Goal: Information Seeking & Learning: Check status

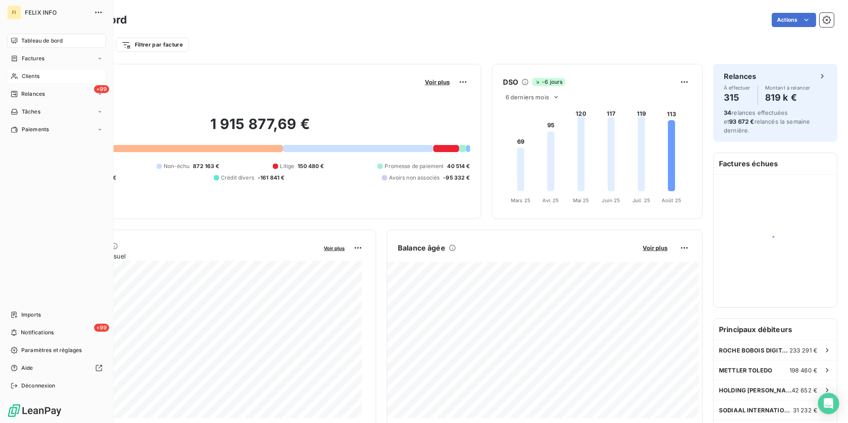
click at [23, 74] on span "Clients" at bounding box center [31, 76] width 18 height 8
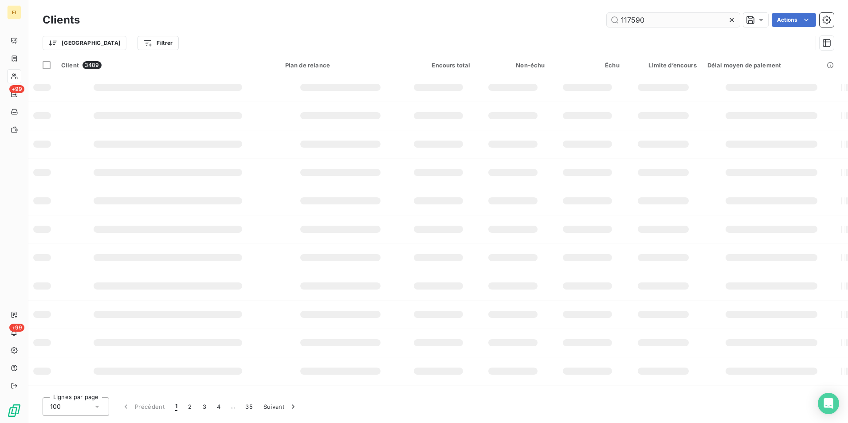
type input "117590"
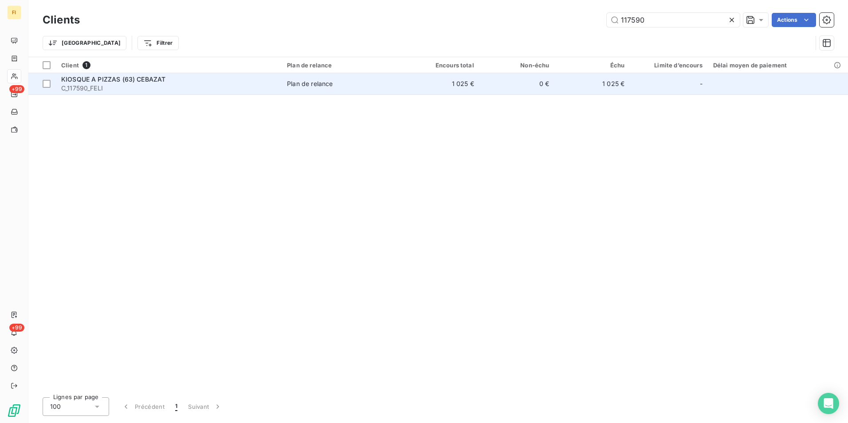
click at [549, 85] on td "0 €" at bounding box center [516, 83] width 75 height 21
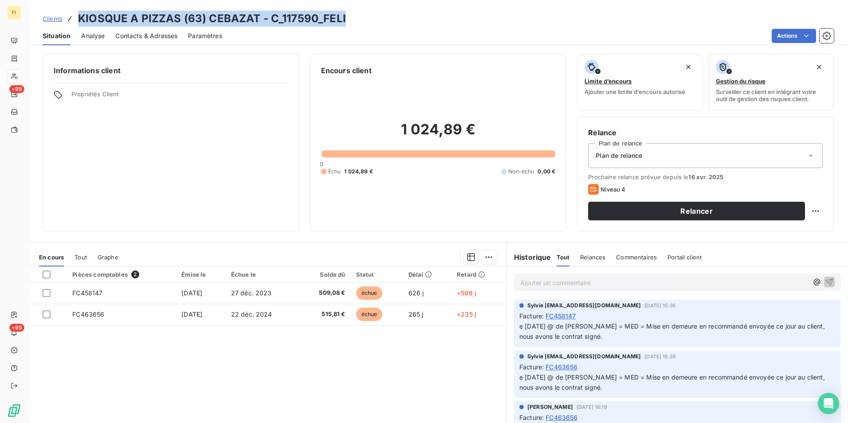
drag, startPoint x: 371, startPoint y: 20, endPoint x: 79, endPoint y: 20, distance: 291.3
click at [79, 20] on div "Clients KIOSQUE A PIZZAS (63) CEBAZAT - C_117590_FELI" at bounding box center [437, 19] width 819 height 16
copy h3 "KIOSQUE A PIZZAS (63) CEBAZAT - C_117590_FELI"
click at [51, 17] on span "Clients" at bounding box center [53, 18] width 20 height 7
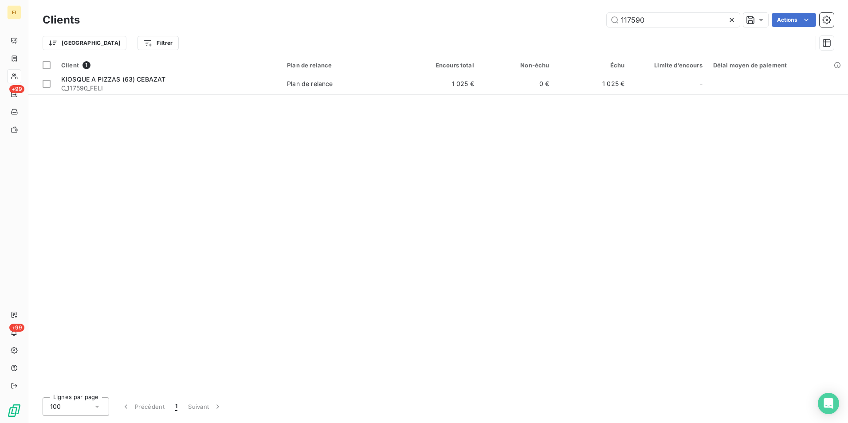
click at [204, 278] on div "Client 1 Plan de relance Encours total Non-échu Échu Limite d’encours Délai moy…" at bounding box center [437, 223] width 819 height 333
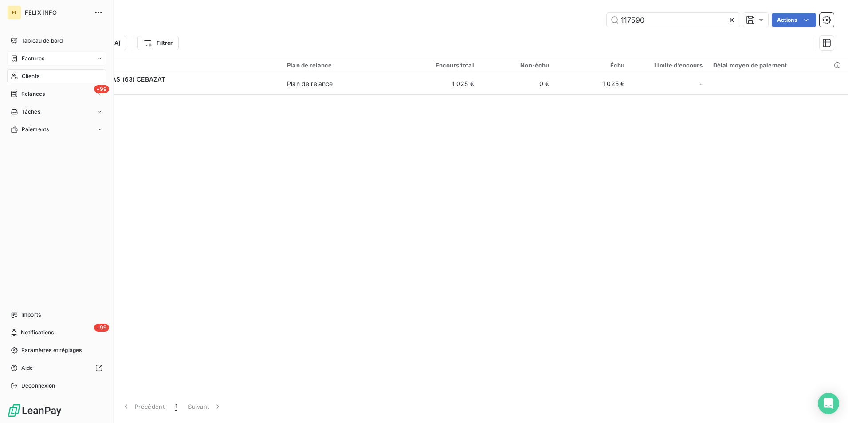
click at [20, 63] on div "Factures" at bounding box center [56, 58] width 99 height 14
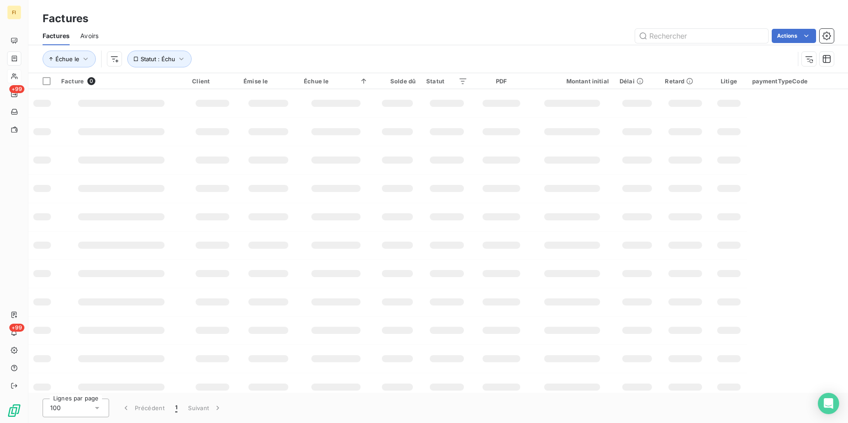
drag, startPoint x: 249, startPoint y: 60, endPoint x: 217, endPoint y: 60, distance: 31.9
click at [249, 60] on div "Échue le Statut : Échu" at bounding box center [419, 59] width 752 height 17
click at [174, 57] on button "Statut : Échu" at bounding box center [159, 59] width 64 height 17
click at [174, 56] on button "Statut : Échu" at bounding box center [159, 59] width 64 height 17
click at [81, 59] on icon "button" at bounding box center [85, 59] width 9 height 9
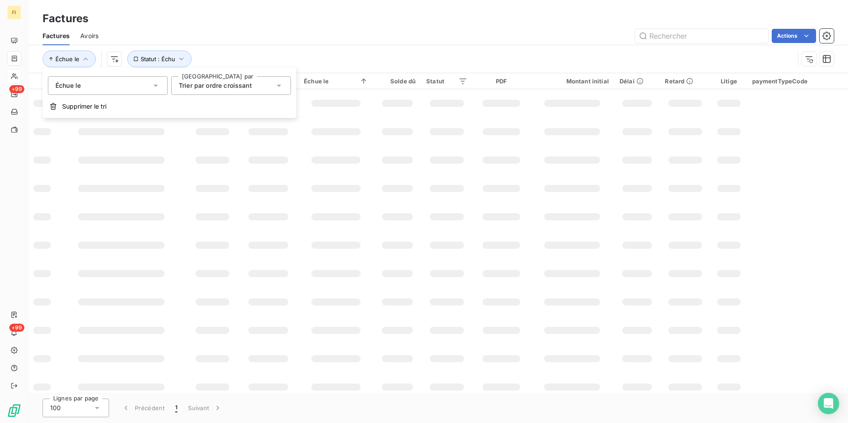
click at [290, 48] on div "Échue le Statut : Échu" at bounding box center [438, 58] width 791 height 27
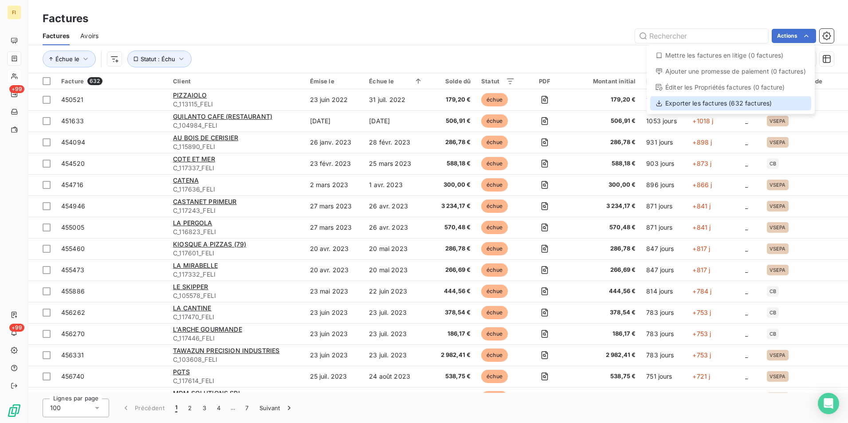
click at [766, 105] on div "Exporter les factures (632 factures)" at bounding box center [730, 103] width 161 height 14
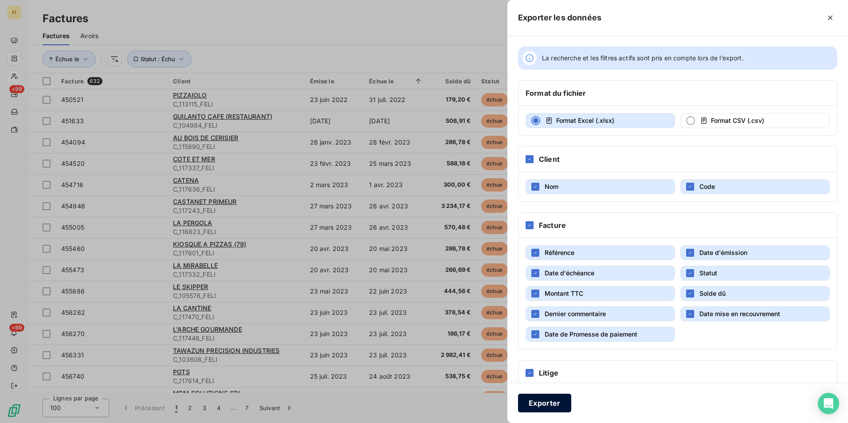
click at [550, 403] on button "Exporter" at bounding box center [544, 403] width 53 height 19
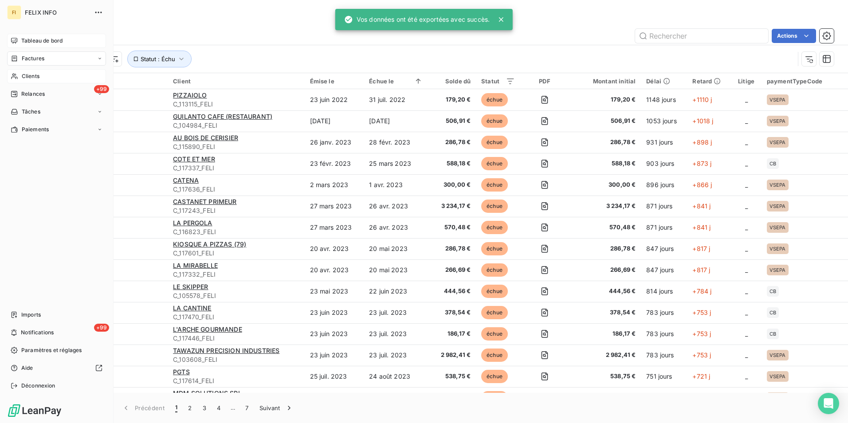
click at [19, 43] on div "Tableau de bord" at bounding box center [56, 41] width 99 height 14
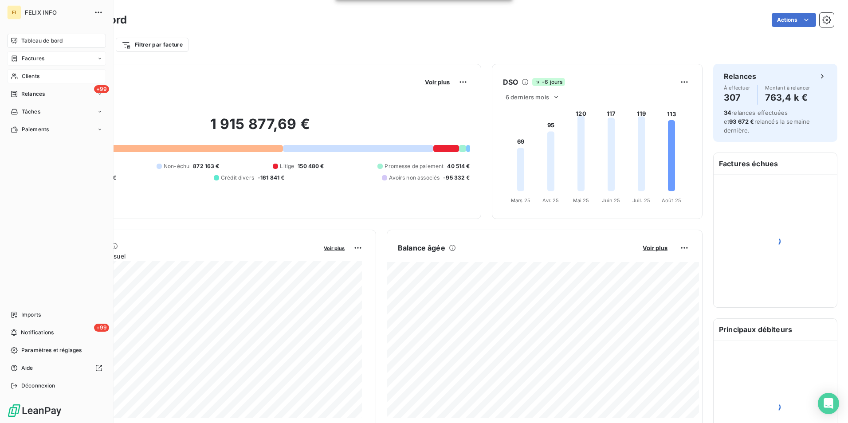
click at [29, 59] on span "Factures" at bounding box center [33, 59] width 23 height 8
click at [29, 74] on span "Clients" at bounding box center [31, 76] width 18 height 8
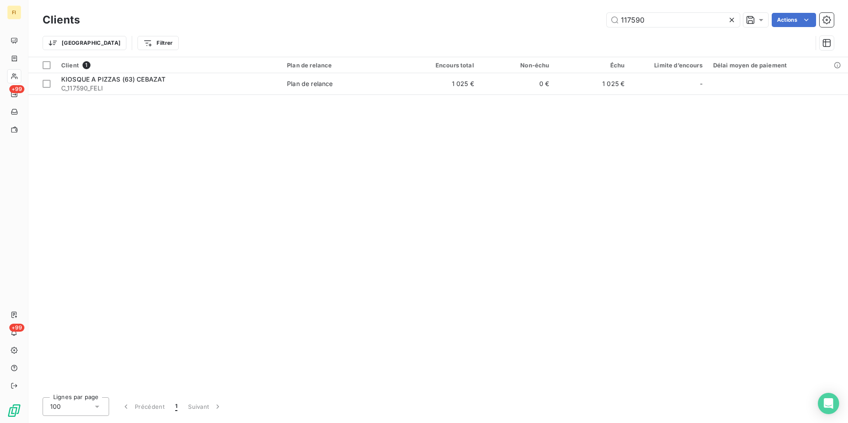
drag, startPoint x: 656, startPoint y: 20, endPoint x: 510, endPoint y: 26, distance: 145.5
click at [532, 24] on div "117590 Actions" at bounding box center [461, 20] width 743 height 14
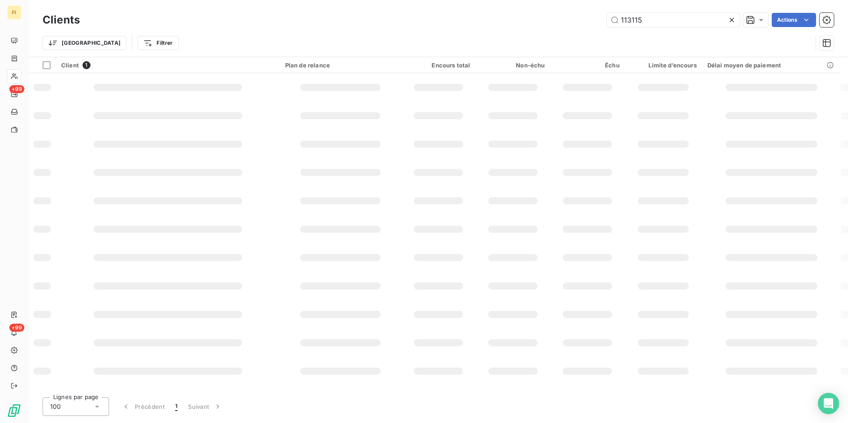
type input "113115"
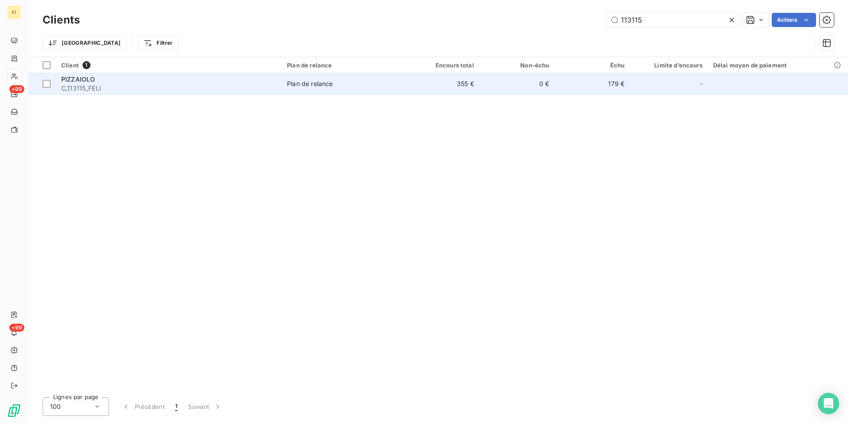
click at [450, 88] on td "355 €" at bounding box center [441, 83] width 75 height 21
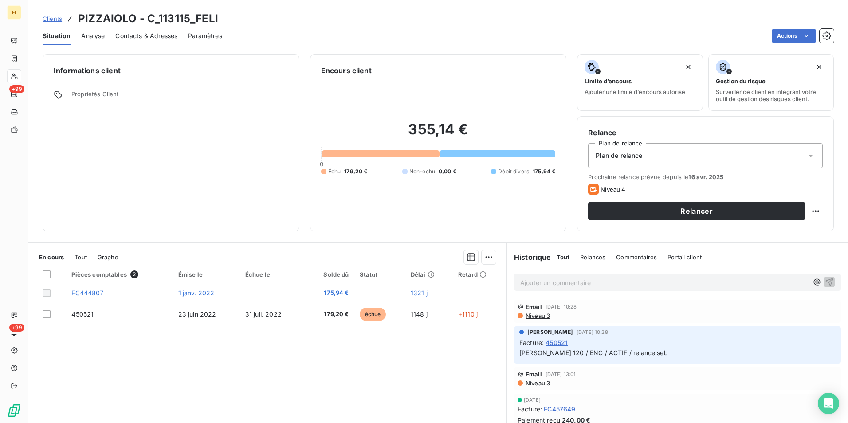
click at [46, 17] on span "Clients" at bounding box center [53, 18] width 20 height 7
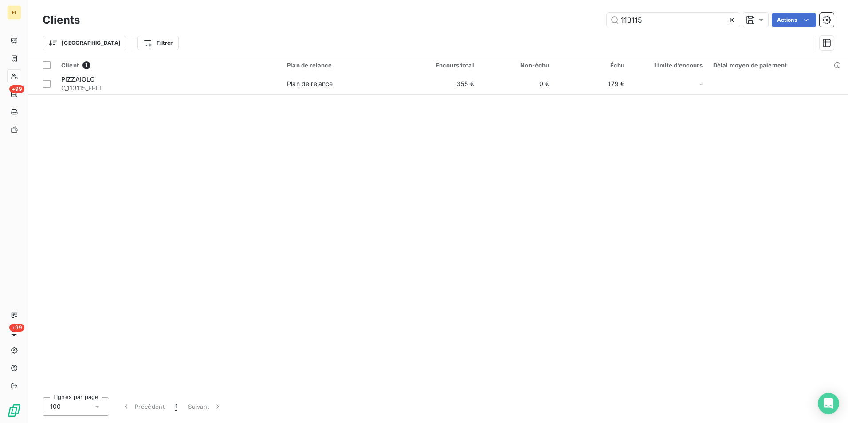
drag, startPoint x: 566, startPoint y: 22, endPoint x: 466, endPoint y: 22, distance: 99.8
click at [513, 22] on div "113115 Actions" at bounding box center [461, 20] width 743 height 14
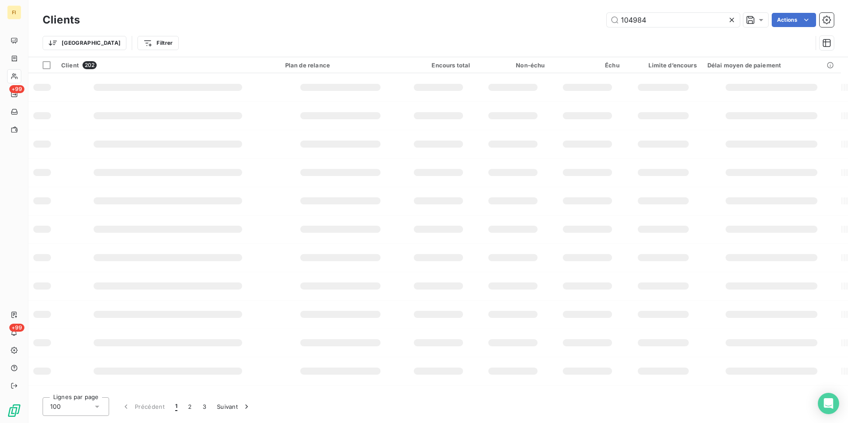
type input "104984"
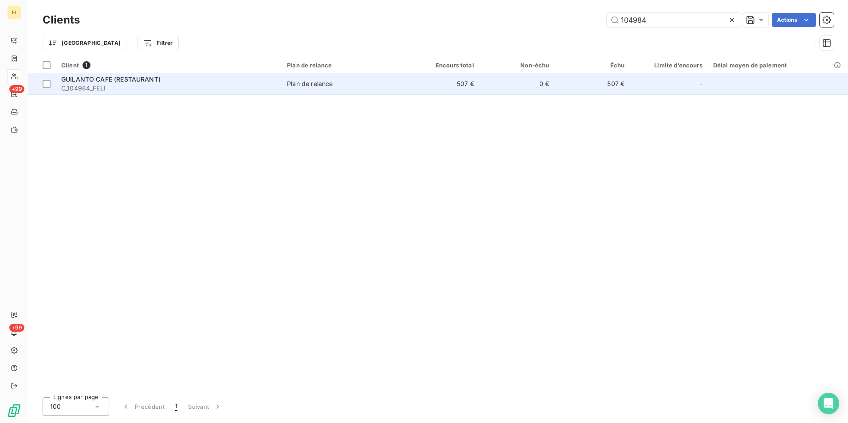
click at [513, 92] on td "0 €" at bounding box center [516, 83] width 75 height 21
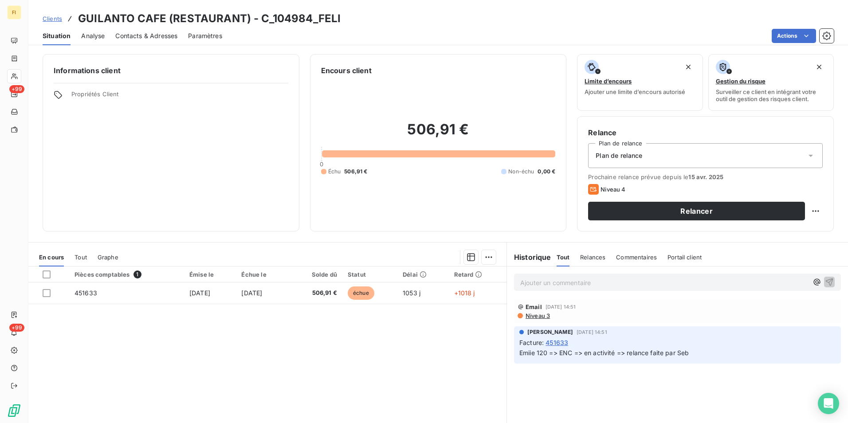
click at [51, 19] on span "Clients" at bounding box center [53, 18] width 20 height 7
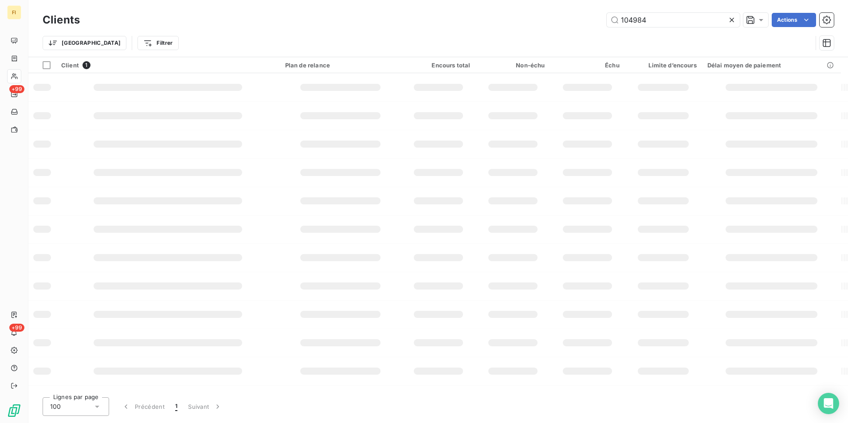
drag, startPoint x: 630, startPoint y: 21, endPoint x: 478, endPoint y: 49, distance: 154.2
click at [553, 23] on div "104984 Actions" at bounding box center [461, 20] width 743 height 14
type input "115890"
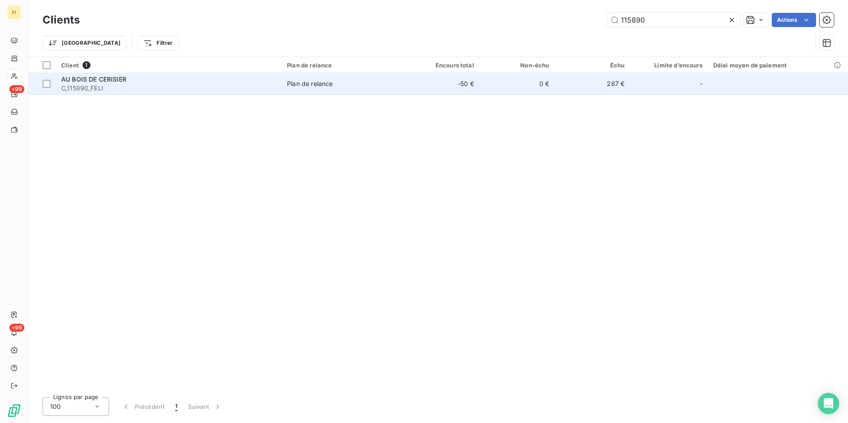
click at [471, 86] on td "-50 €" at bounding box center [441, 83] width 75 height 21
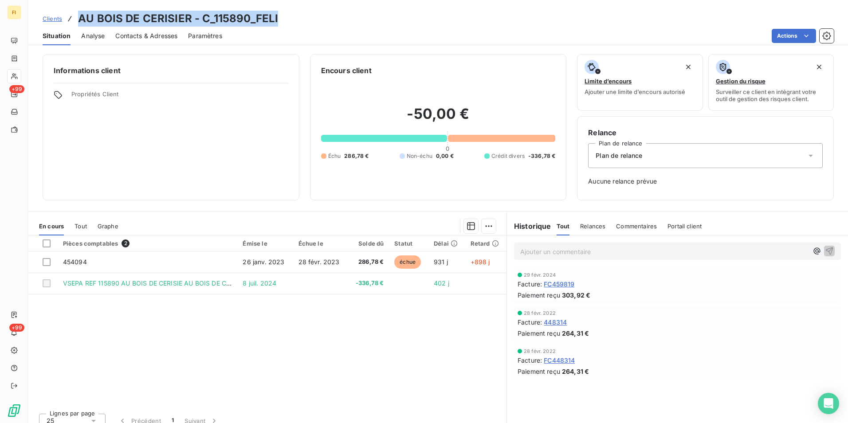
drag, startPoint x: 290, startPoint y: 18, endPoint x: 80, endPoint y: 15, distance: 210.6
click at [80, 15] on div "Clients AU BOIS DE CERISIER - C_115890_FELI" at bounding box center [437, 19] width 819 height 16
copy h3 "AU BOIS DE CERISIER - C_115890_FELI"
click at [49, 19] on span "Clients" at bounding box center [53, 18] width 20 height 7
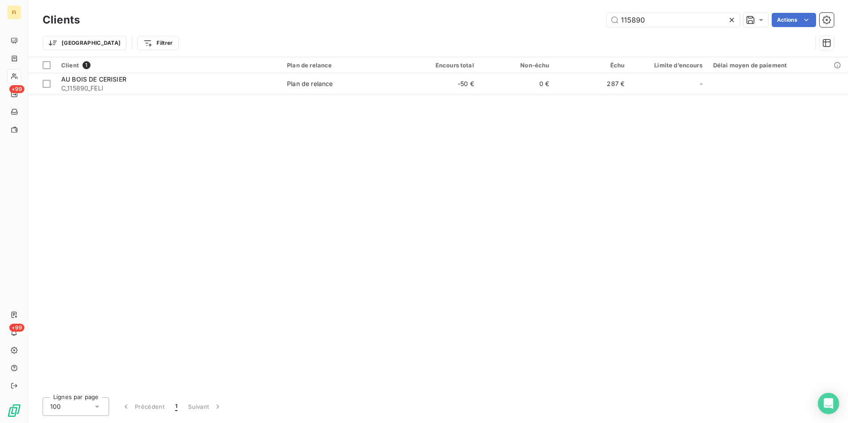
drag, startPoint x: 676, startPoint y: 20, endPoint x: 497, endPoint y: 28, distance: 178.9
click at [527, 29] on div "Clients 115890 Actions" at bounding box center [438, 20] width 791 height 19
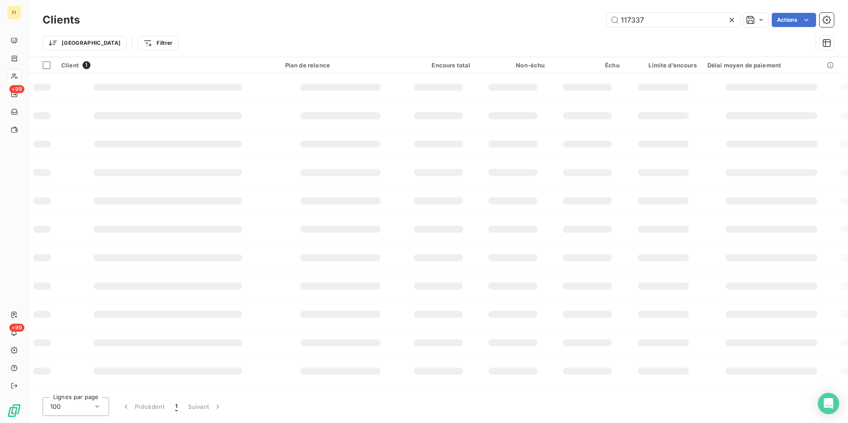
type input "117337"
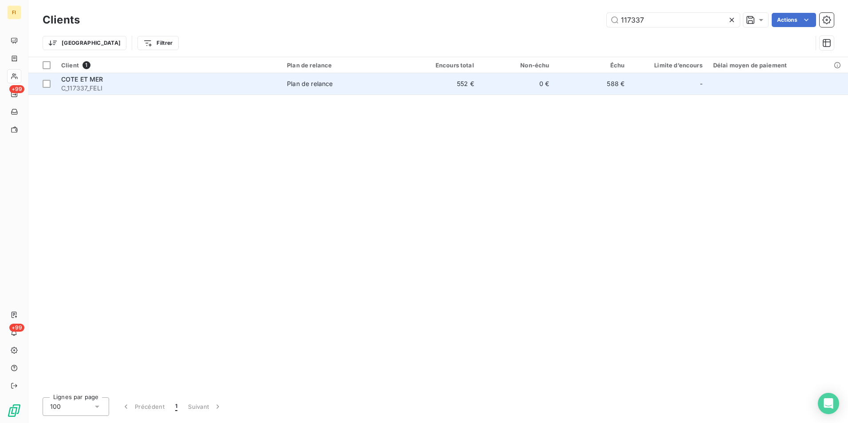
click at [460, 88] on td "552 €" at bounding box center [441, 83] width 75 height 21
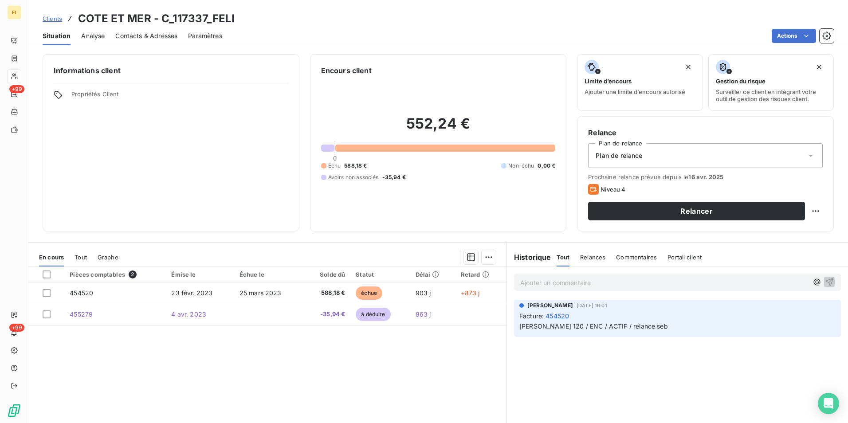
click at [596, 260] on span "Relances" at bounding box center [592, 257] width 25 height 7
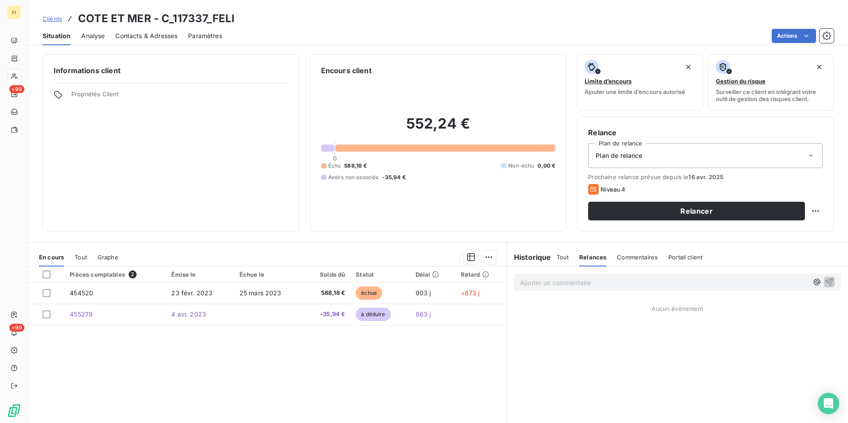
click at [618, 259] on span "Commentaires" at bounding box center [637, 257] width 41 height 7
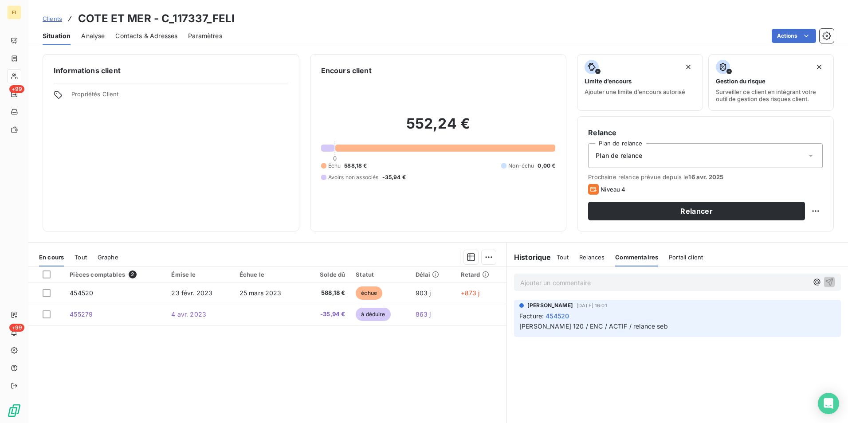
click at [556, 259] on span "Tout" at bounding box center [562, 257] width 12 height 7
click at [164, 38] on span "Contacts & Adresses" at bounding box center [146, 35] width 62 height 9
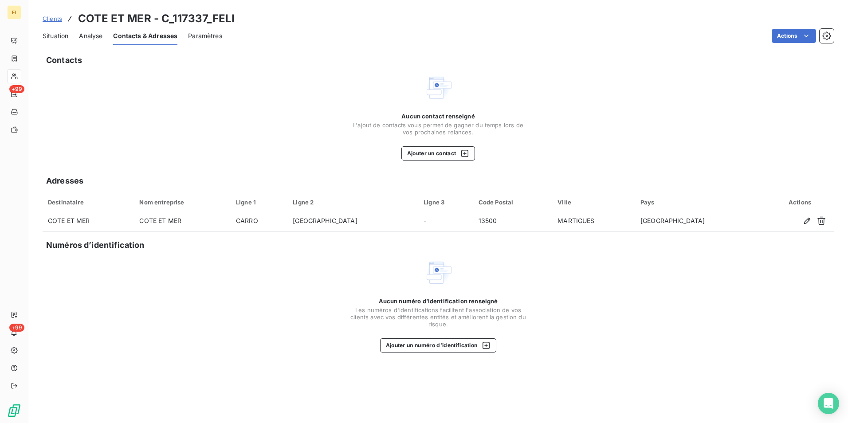
drag, startPoint x: 54, startPoint y: 36, endPoint x: 86, endPoint y: 48, distance: 33.8
click at [54, 36] on span "Situation" at bounding box center [56, 35] width 26 height 9
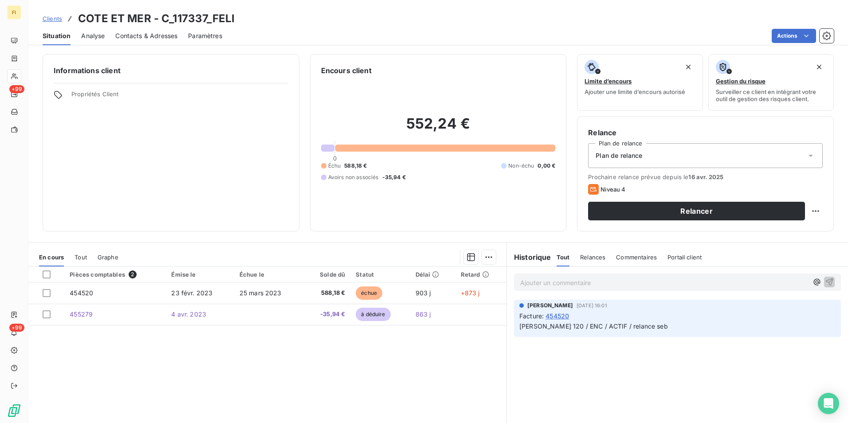
click at [54, 18] on span "Clients" at bounding box center [53, 18] width 20 height 7
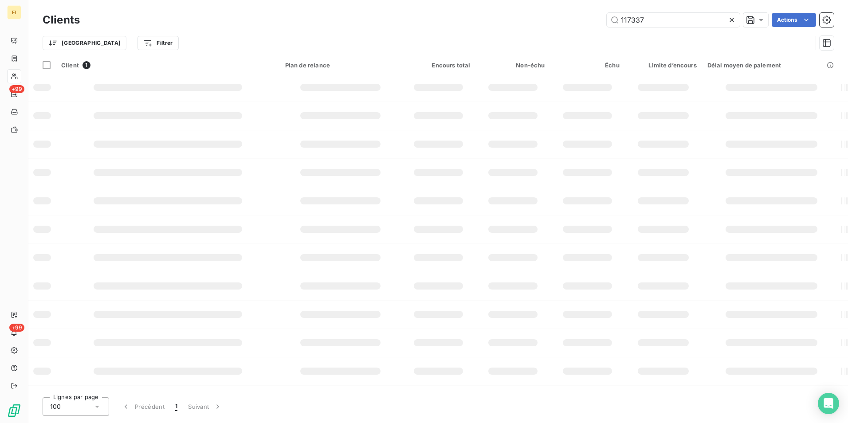
drag, startPoint x: 712, startPoint y: 22, endPoint x: 368, endPoint y: 34, distance: 344.3
click at [497, 28] on div "Clients 117337 Actions" at bounding box center [438, 20] width 791 height 19
type input "117636"
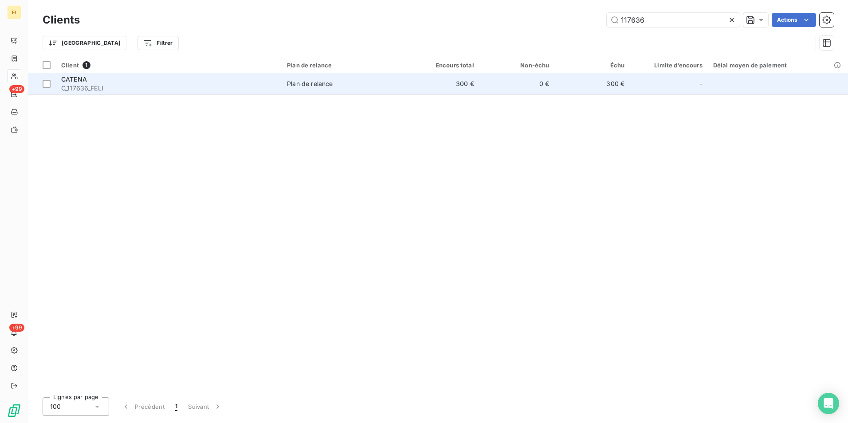
click at [462, 82] on td "300 €" at bounding box center [441, 83] width 75 height 21
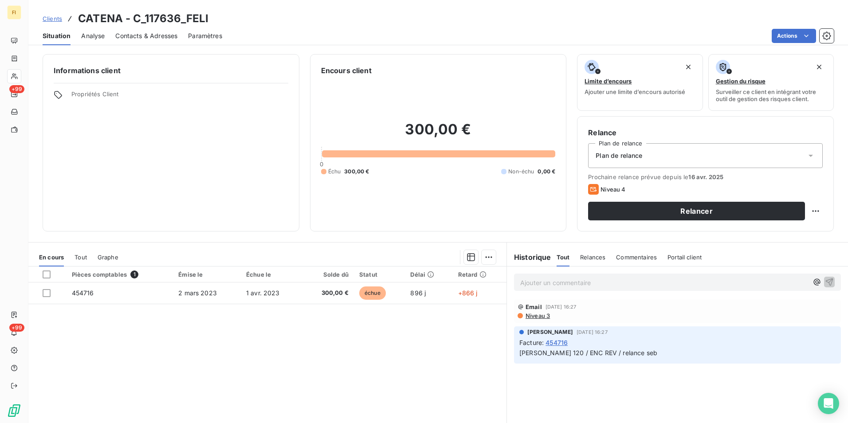
click at [59, 18] on span "Clients" at bounding box center [53, 18] width 20 height 7
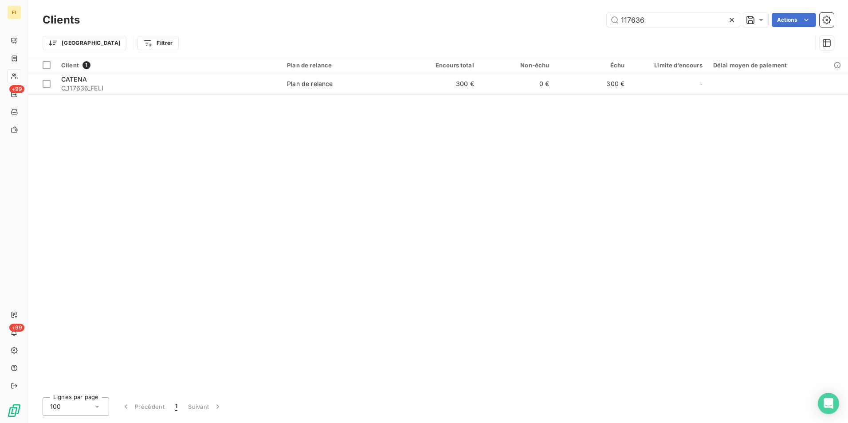
drag, startPoint x: 567, startPoint y: 21, endPoint x: 508, endPoint y: 20, distance: 59.4
click at [518, 21] on div "117636 Actions" at bounding box center [461, 20] width 743 height 14
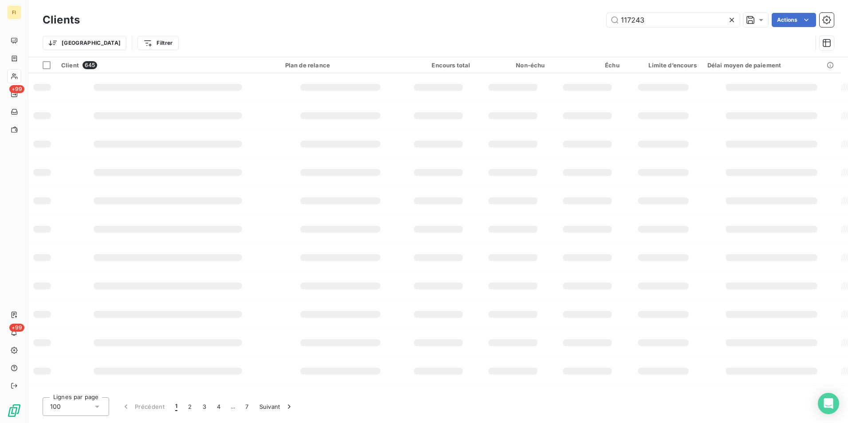
type input "117243"
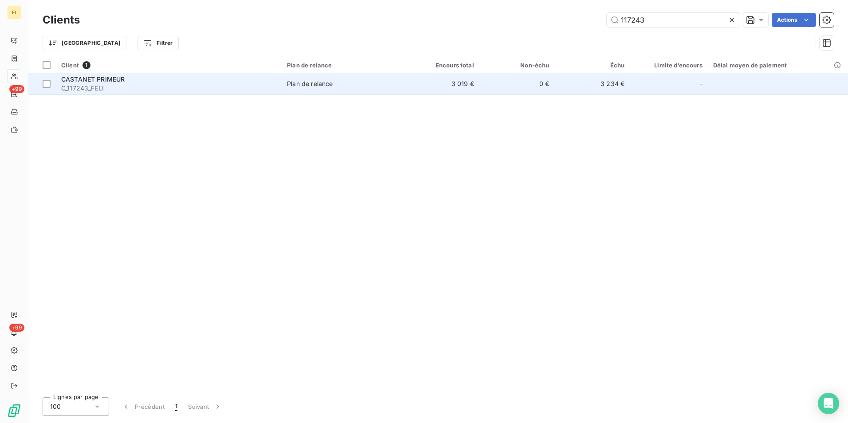
click at [504, 86] on td "0 €" at bounding box center [516, 83] width 75 height 21
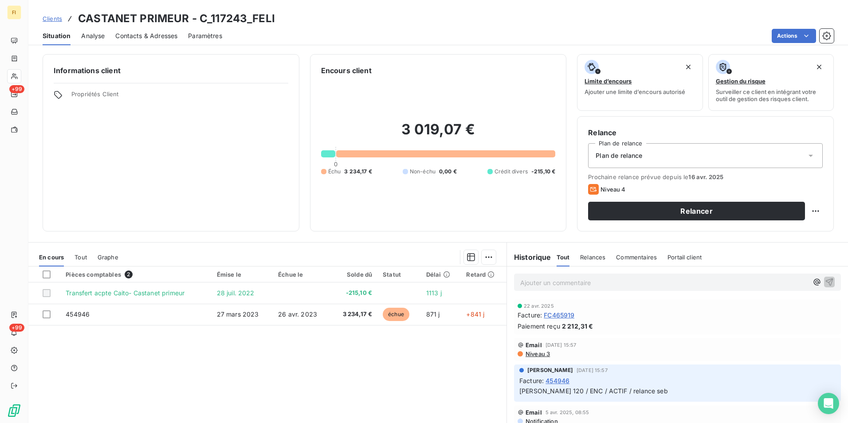
click at [53, 17] on span "Clients" at bounding box center [53, 18] width 20 height 7
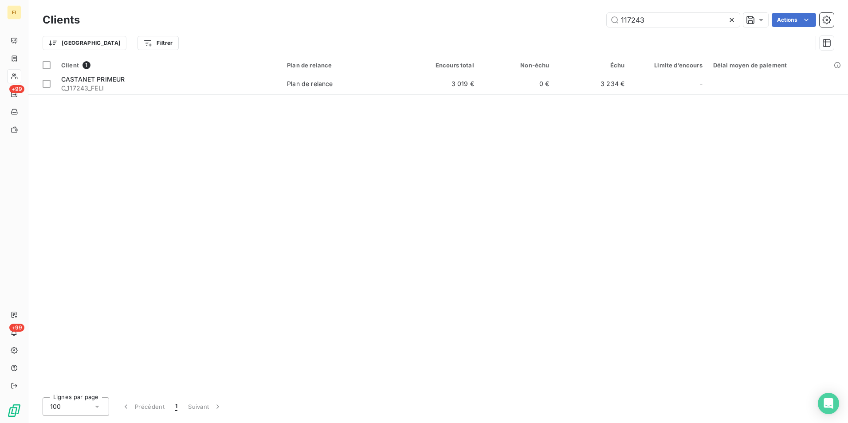
drag, startPoint x: 650, startPoint y: 24, endPoint x: 535, endPoint y: 30, distance: 115.0
click at [542, 30] on div "Clients 117243 Actions Trier Filtrer" at bounding box center [438, 34] width 791 height 46
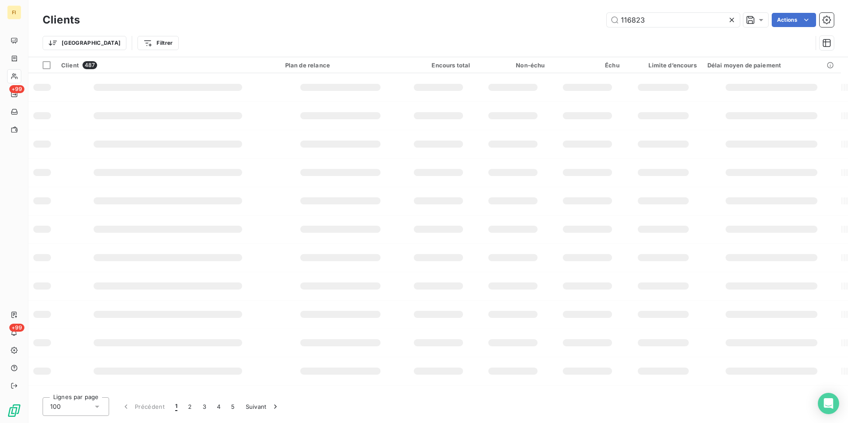
type input "116823"
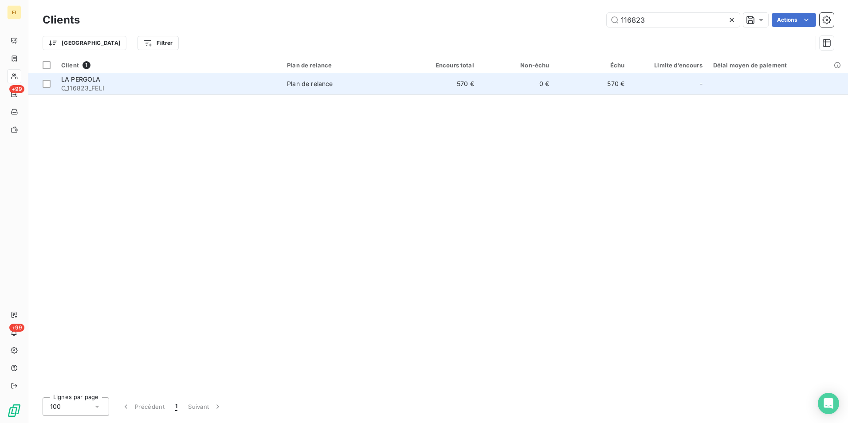
click at [474, 89] on td "570 €" at bounding box center [441, 83] width 75 height 21
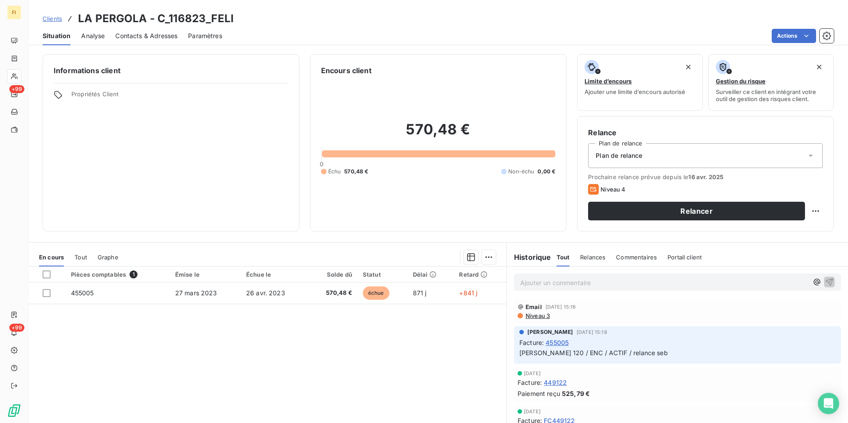
click at [56, 20] on span "Clients" at bounding box center [53, 18] width 20 height 7
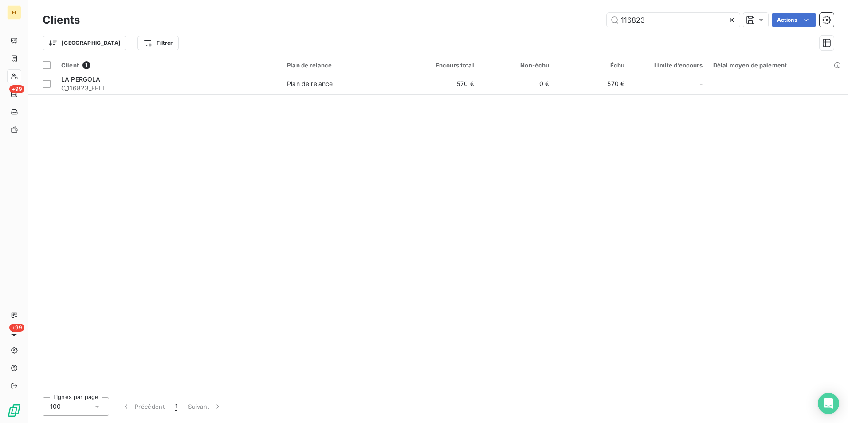
drag, startPoint x: 642, startPoint y: 22, endPoint x: 593, endPoint y: 23, distance: 48.3
click at [599, 24] on div "116823 Actions" at bounding box center [461, 20] width 743 height 14
type input "117601"
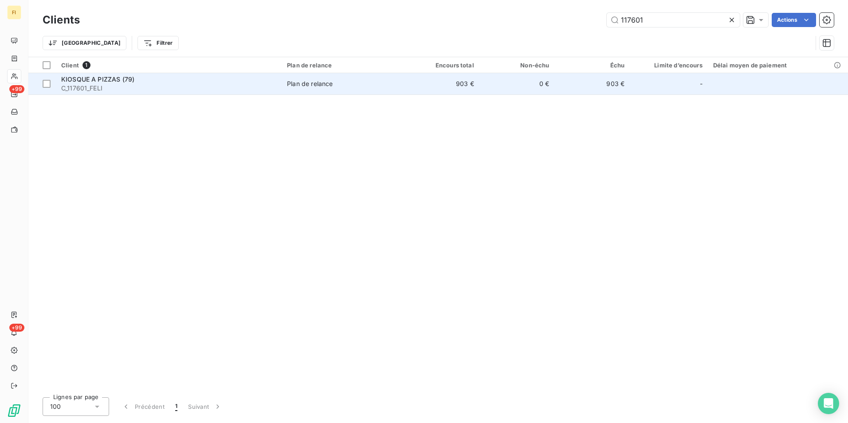
click at [392, 82] on span "Plan de relance" at bounding box center [343, 83] width 112 height 9
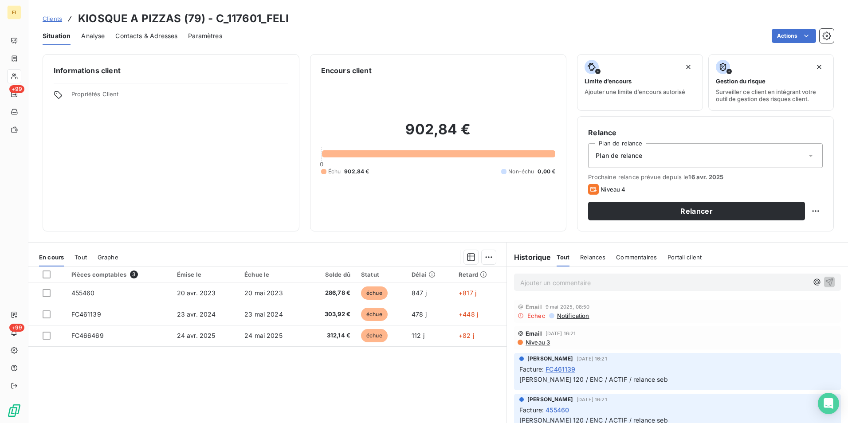
click at [170, 34] on span "Contacts & Adresses" at bounding box center [146, 35] width 62 height 9
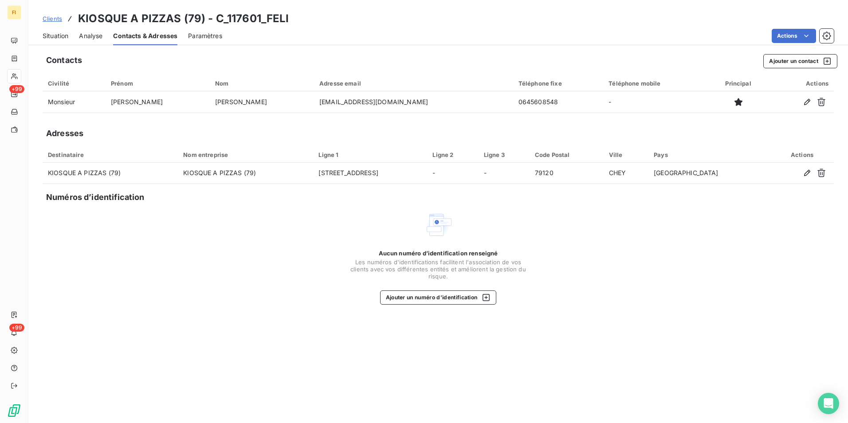
click at [55, 20] on span "Clients" at bounding box center [53, 18] width 20 height 7
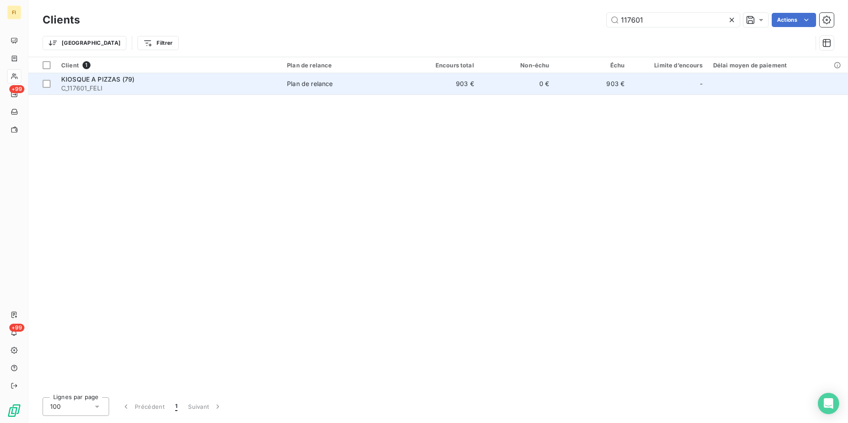
click at [176, 77] on div "KIOSQUE A PIZZAS (79)" at bounding box center [168, 79] width 215 height 9
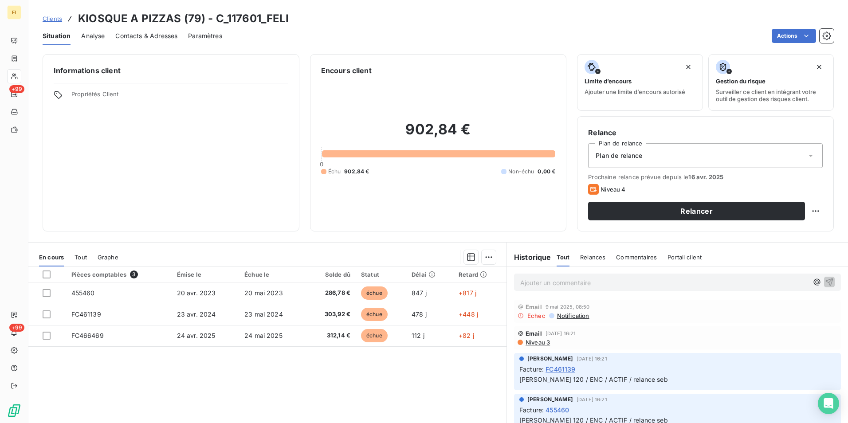
click at [595, 258] on span "Relances" at bounding box center [592, 257] width 25 height 7
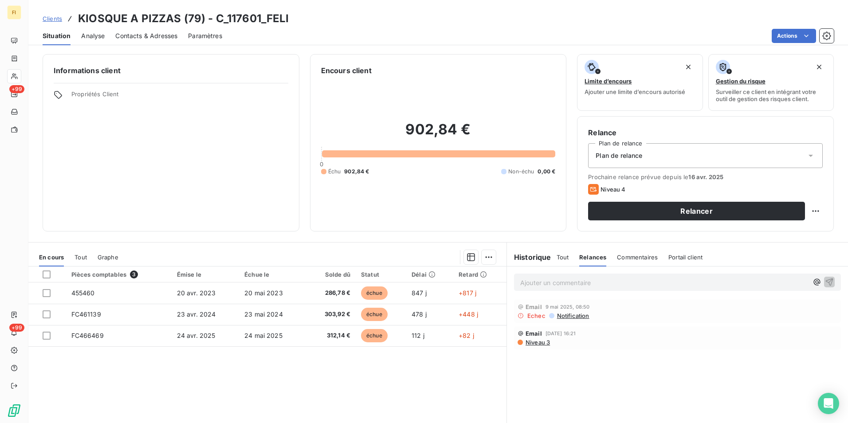
click at [630, 257] on span "Commentaires" at bounding box center [637, 257] width 41 height 7
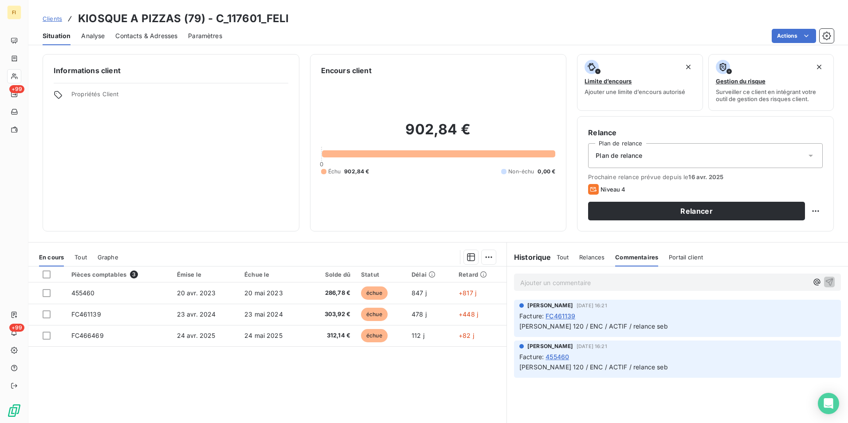
click at [684, 254] on span "Portail client" at bounding box center [686, 257] width 34 height 7
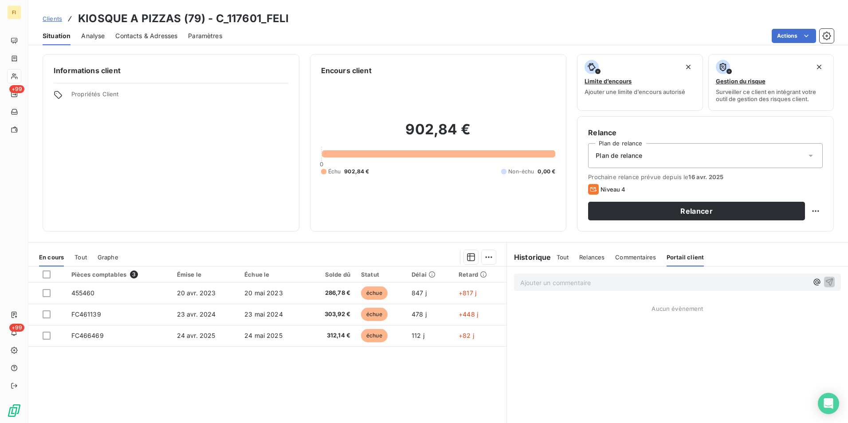
click at [584, 257] on span "Relances" at bounding box center [591, 257] width 25 height 7
click at [566, 316] on span "Notification" at bounding box center [572, 315] width 33 height 7
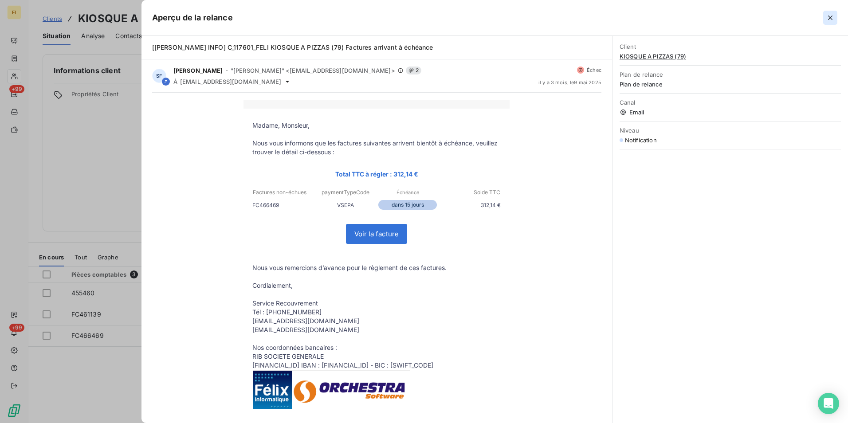
click at [832, 16] on icon "button" at bounding box center [830, 17] width 9 height 9
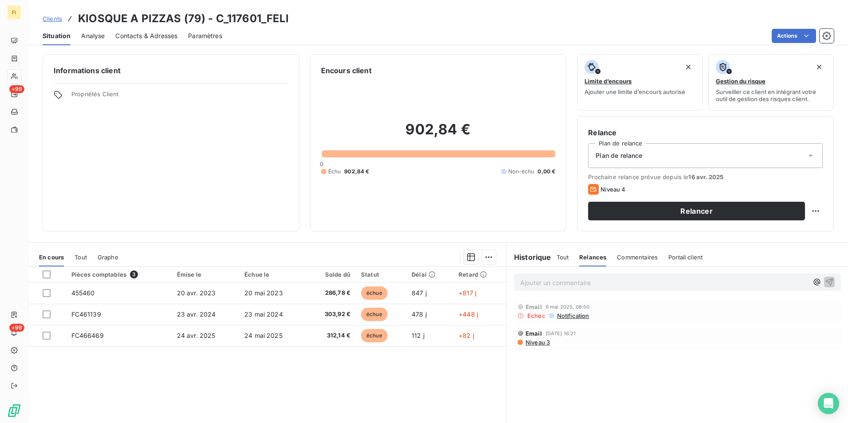
click at [54, 19] on span "Clients" at bounding box center [53, 18] width 20 height 7
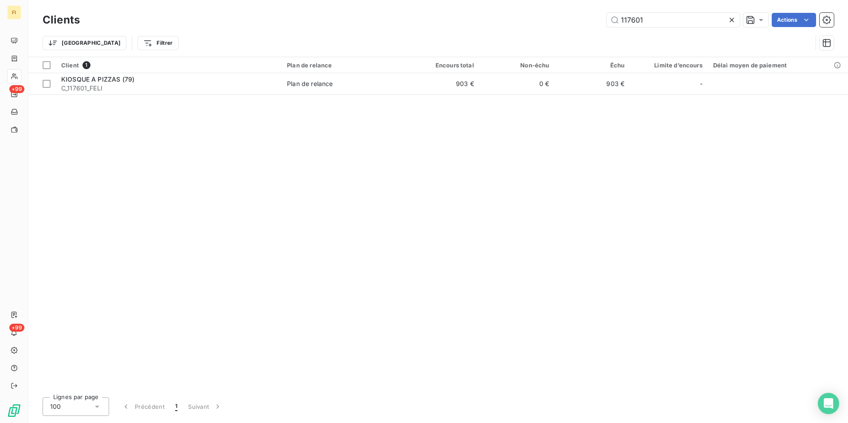
drag, startPoint x: 688, startPoint y: 20, endPoint x: 431, endPoint y: 29, distance: 256.9
click at [480, 26] on div "117601 Actions" at bounding box center [461, 20] width 743 height 14
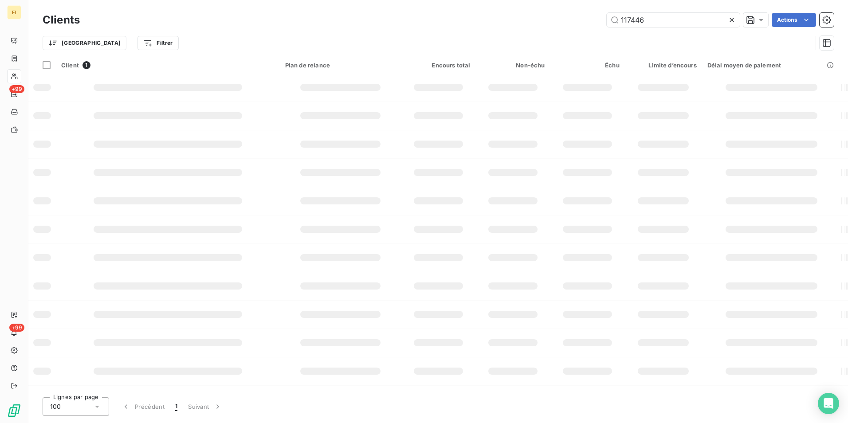
type input "117446"
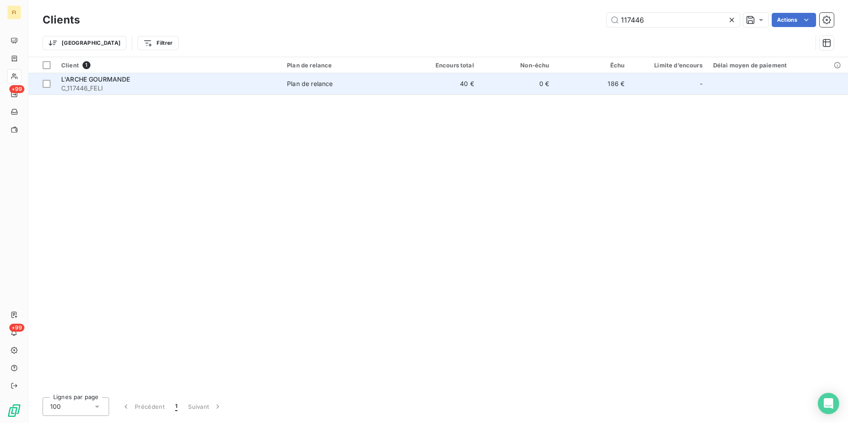
click at [471, 87] on td "40 €" at bounding box center [441, 83] width 75 height 21
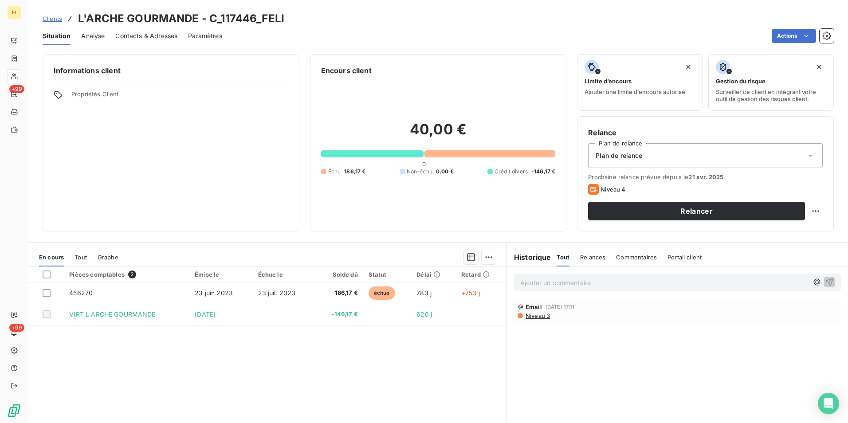
click at [156, 37] on span "Contacts & Adresses" at bounding box center [146, 35] width 62 height 9
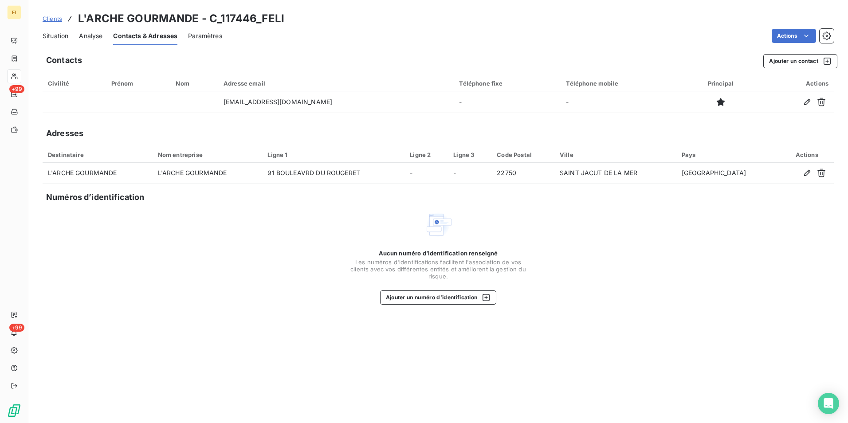
click at [56, 19] on span "Clients" at bounding box center [53, 18] width 20 height 7
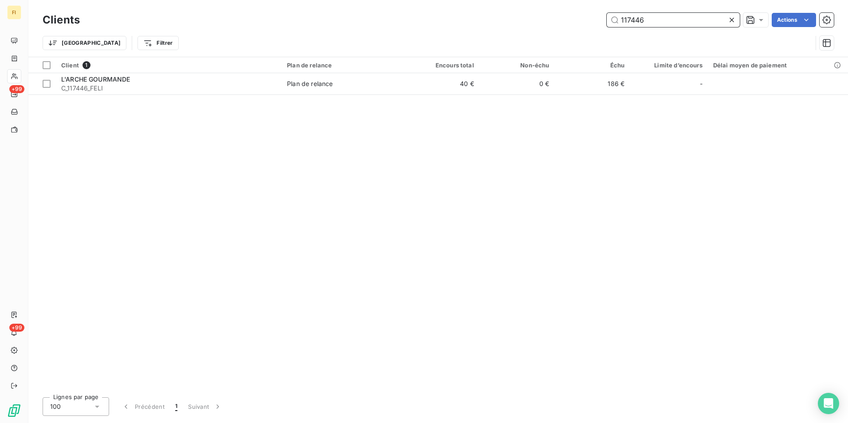
drag, startPoint x: 571, startPoint y: 24, endPoint x: 534, endPoint y: 28, distance: 36.5
click at [557, 24] on div "117446 Actions" at bounding box center [461, 20] width 743 height 14
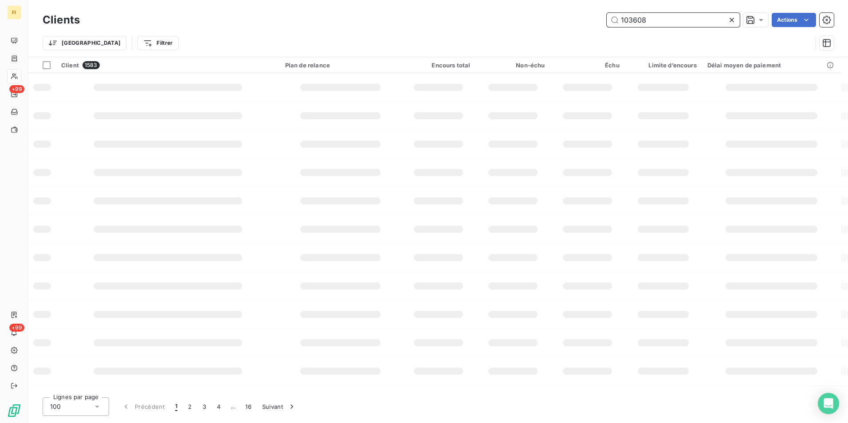
type input "103608"
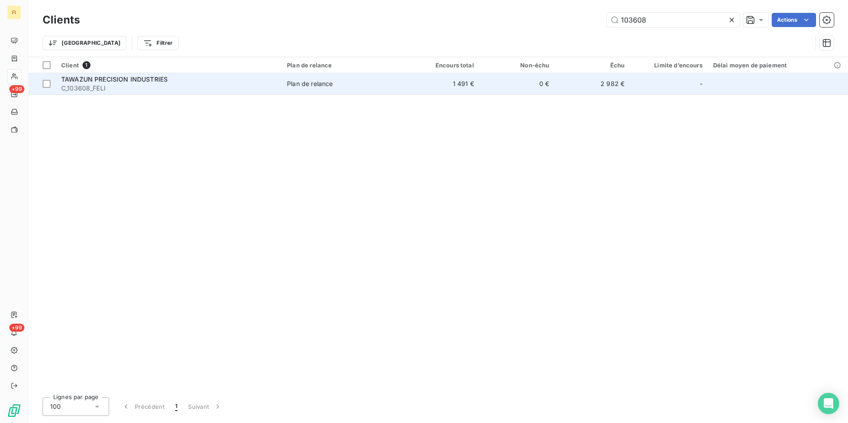
click at [321, 85] on div "Plan de relance" at bounding box center [310, 83] width 46 height 9
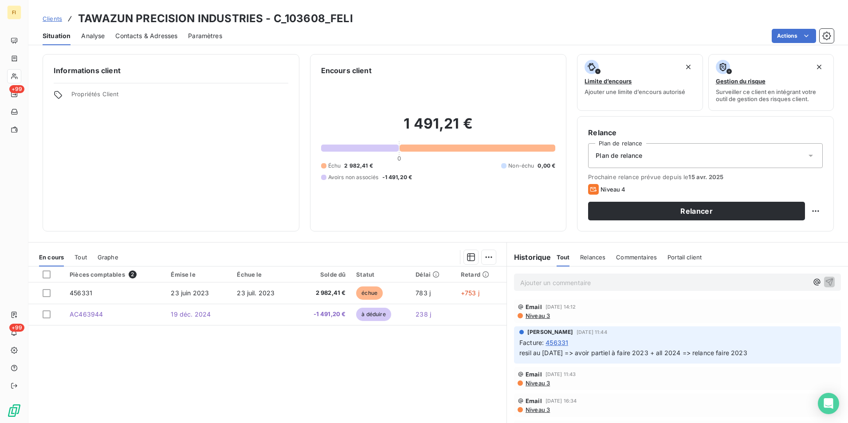
click at [155, 31] on div "Contacts & Adresses" at bounding box center [146, 36] width 62 height 19
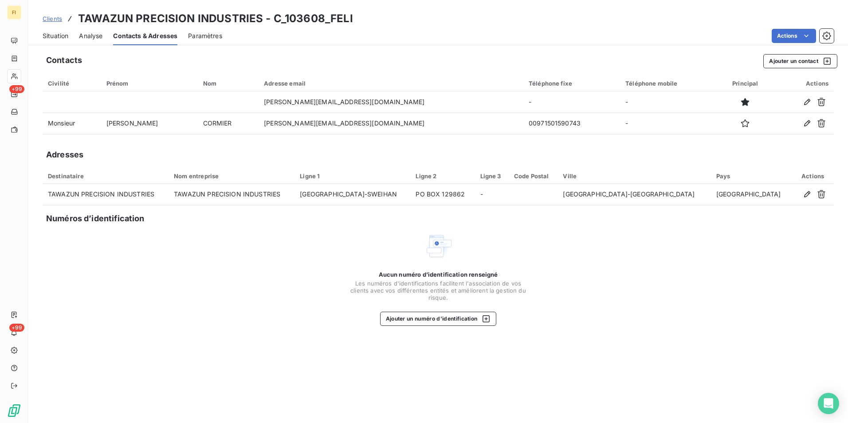
click at [51, 20] on span "Clients" at bounding box center [53, 18] width 20 height 7
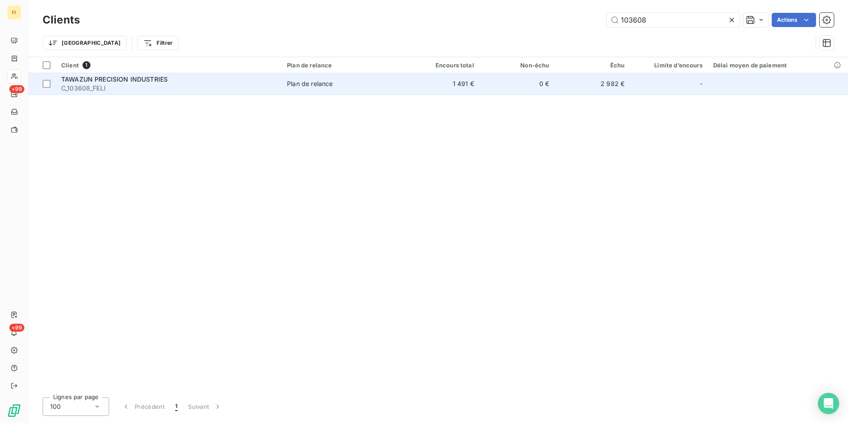
click at [70, 86] on span "C_103608_FELI" at bounding box center [168, 88] width 215 height 9
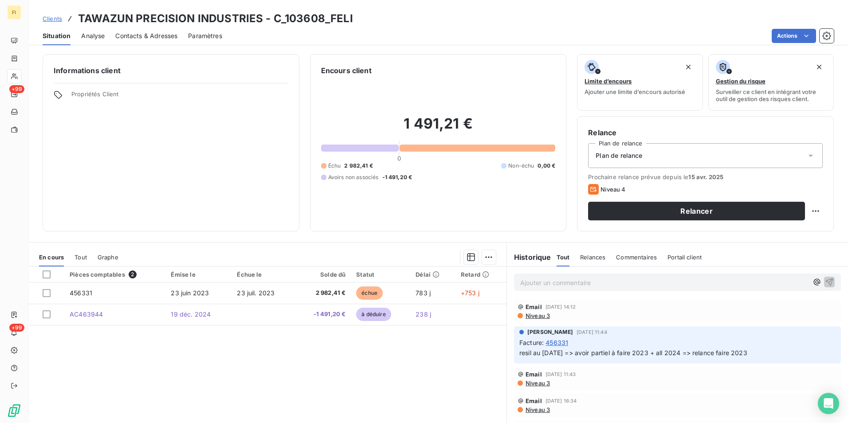
click at [51, 19] on span "Clients" at bounding box center [53, 18] width 20 height 7
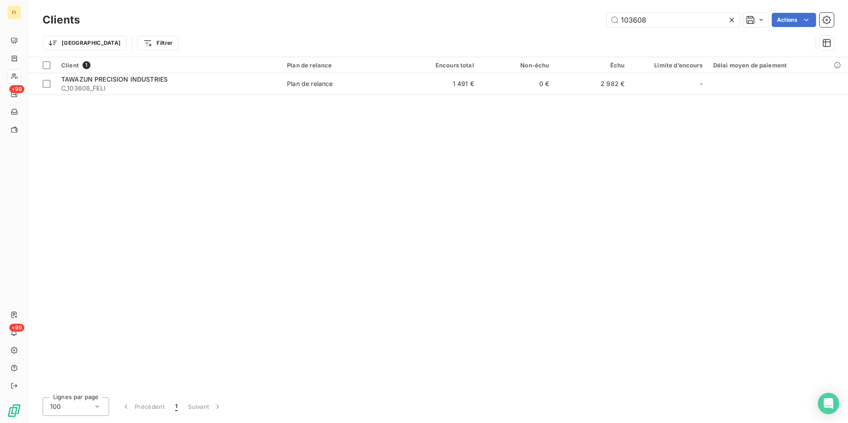
drag, startPoint x: 672, startPoint y: 20, endPoint x: 505, endPoint y: 40, distance: 168.0
click at [560, 25] on div "103608 Actions" at bounding box center [461, 20] width 743 height 14
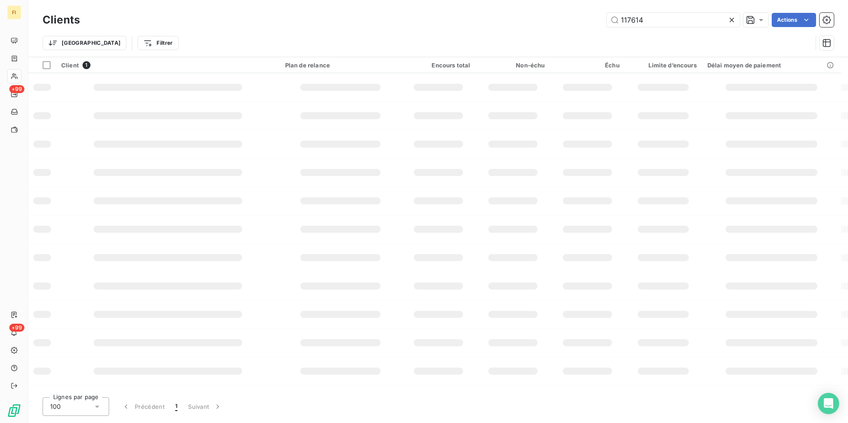
type input "117614"
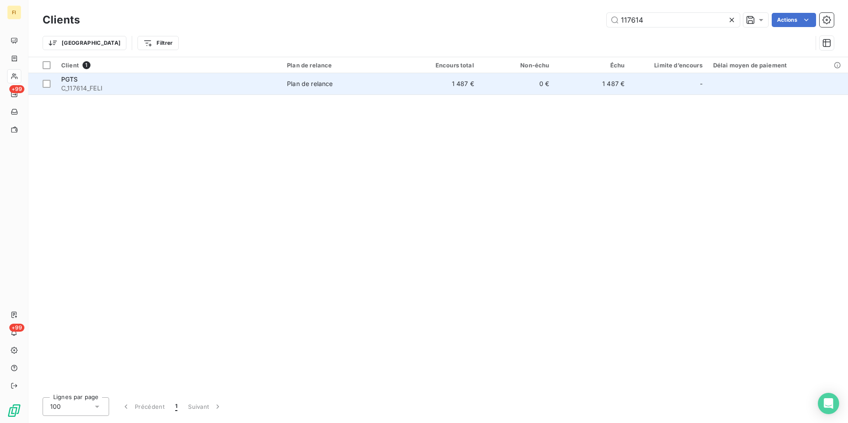
click at [470, 85] on td "1 487 €" at bounding box center [441, 83] width 75 height 21
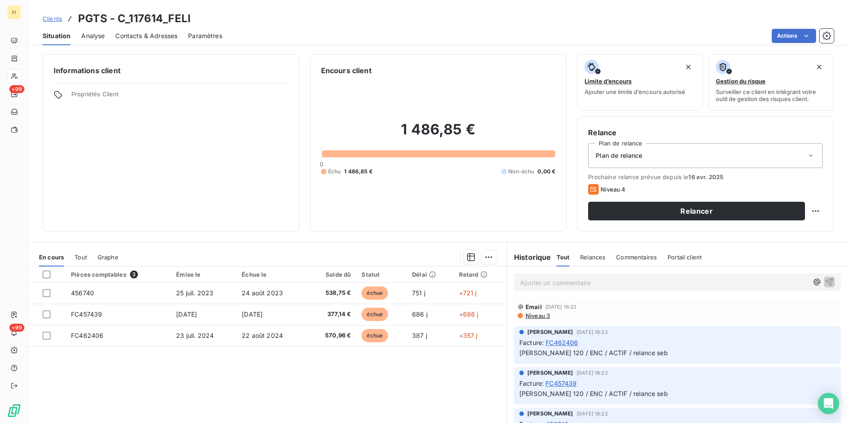
click at [56, 18] on span "Clients" at bounding box center [53, 18] width 20 height 7
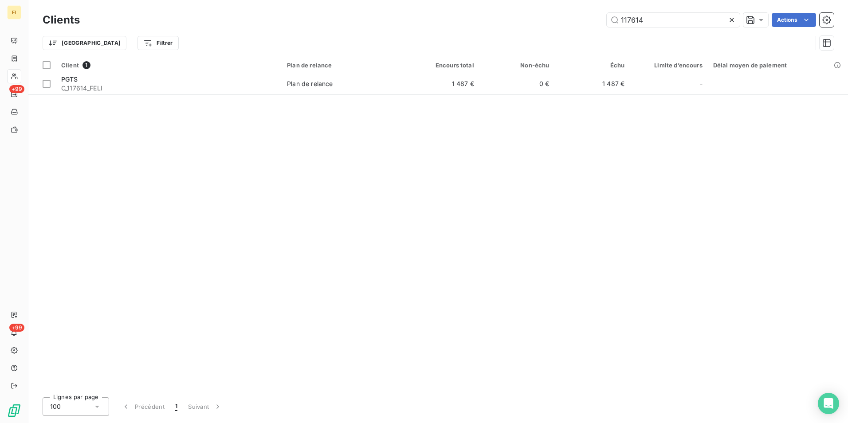
drag, startPoint x: 643, startPoint y: 17, endPoint x: 523, endPoint y: 14, distance: 120.6
click at [537, 14] on div "117614 Actions" at bounding box center [461, 20] width 743 height 14
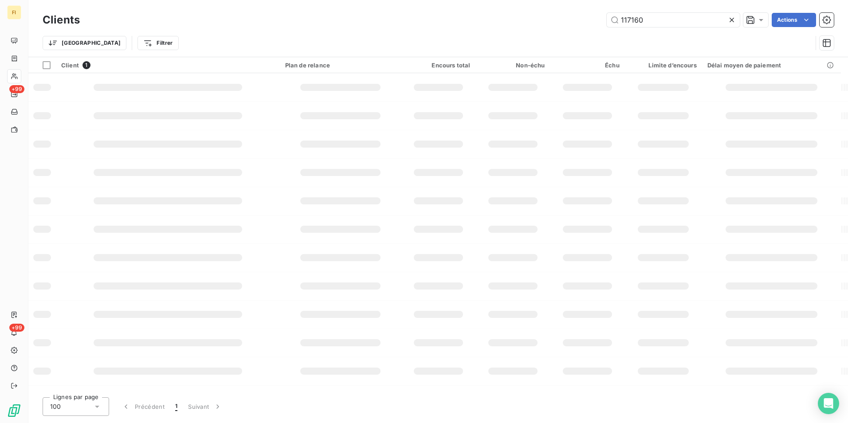
type input "117160"
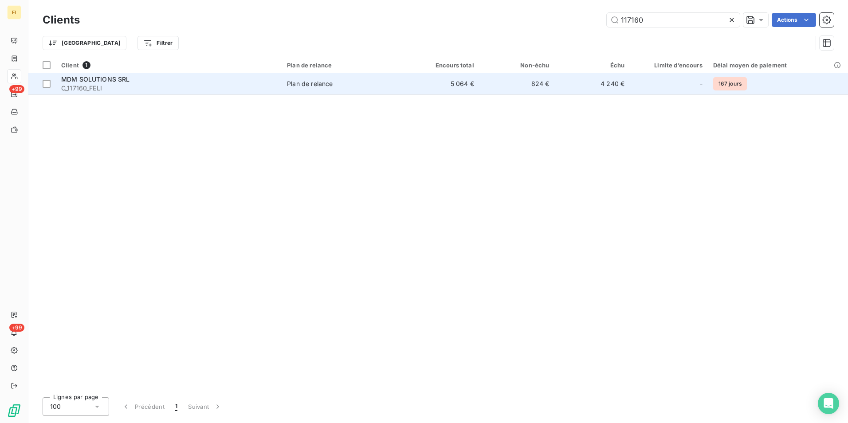
click at [439, 82] on td "5 064 €" at bounding box center [441, 83] width 75 height 21
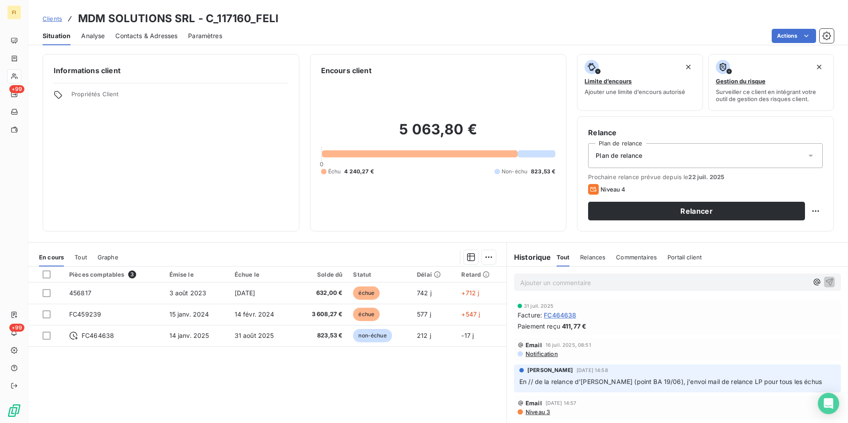
click at [166, 34] on span "Contacts & Adresses" at bounding box center [146, 35] width 62 height 9
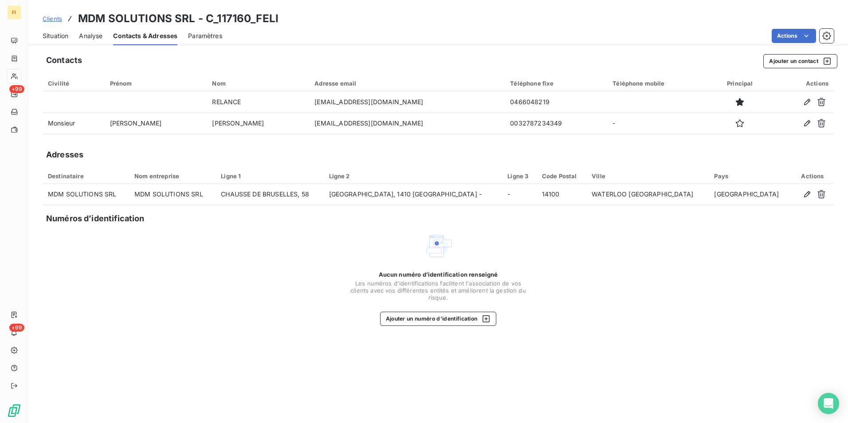
click at [53, 17] on span "Clients" at bounding box center [53, 18] width 20 height 7
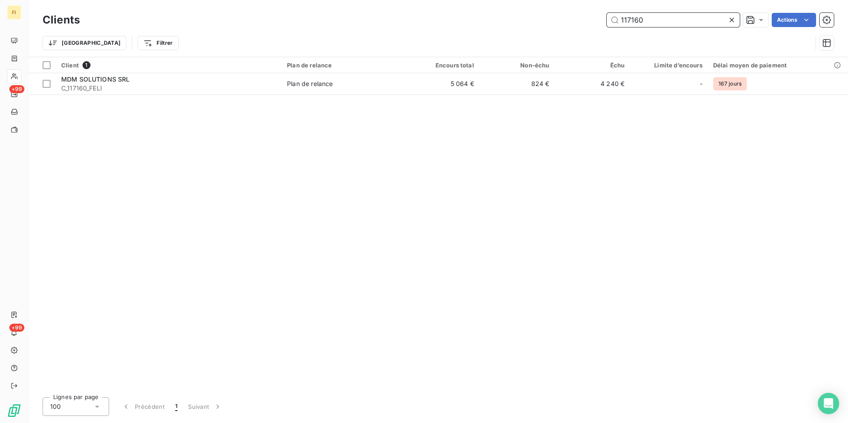
drag, startPoint x: 680, startPoint y: 23, endPoint x: 390, endPoint y: 33, distance: 290.1
click at [539, 26] on div "117160 Actions" at bounding box center [461, 20] width 743 height 14
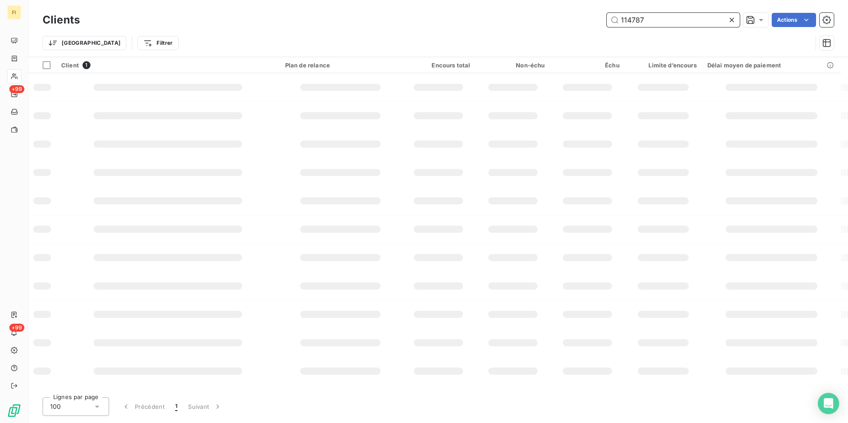
type input "114787"
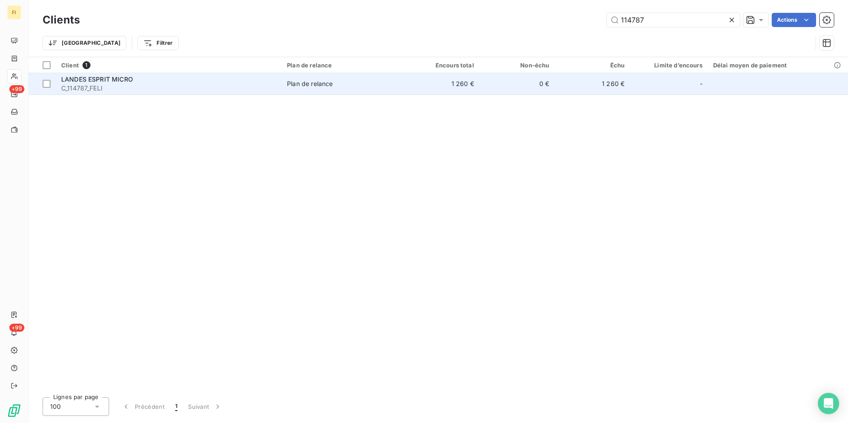
click at [420, 85] on td "1 260 €" at bounding box center [441, 83] width 75 height 21
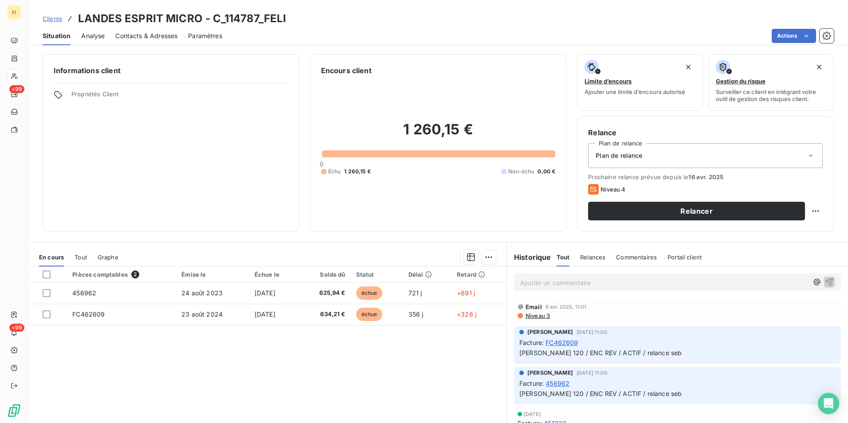
click at [53, 17] on span "Clients" at bounding box center [53, 18] width 20 height 7
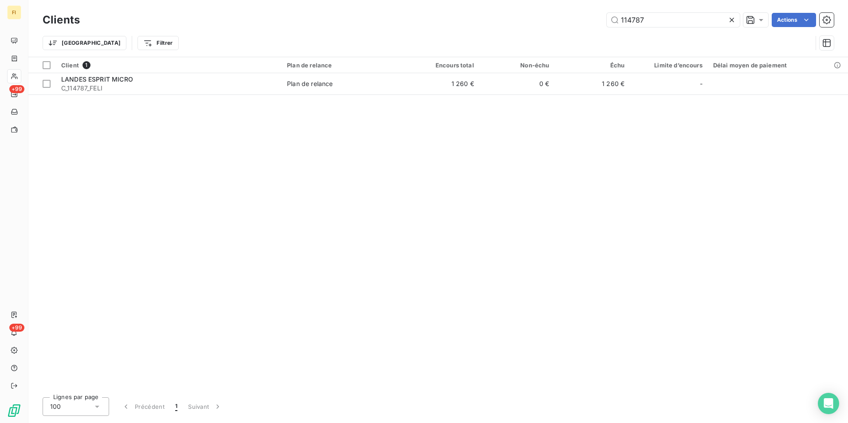
drag, startPoint x: 596, startPoint y: 29, endPoint x: 568, endPoint y: 33, distance: 28.7
click at [578, 31] on div "Clients 114787 Actions Trier Filtrer" at bounding box center [438, 34] width 791 height 46
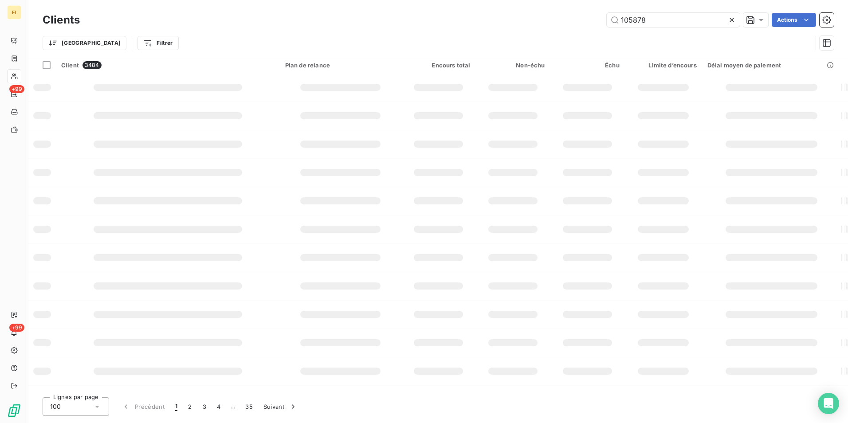
type input "105878"
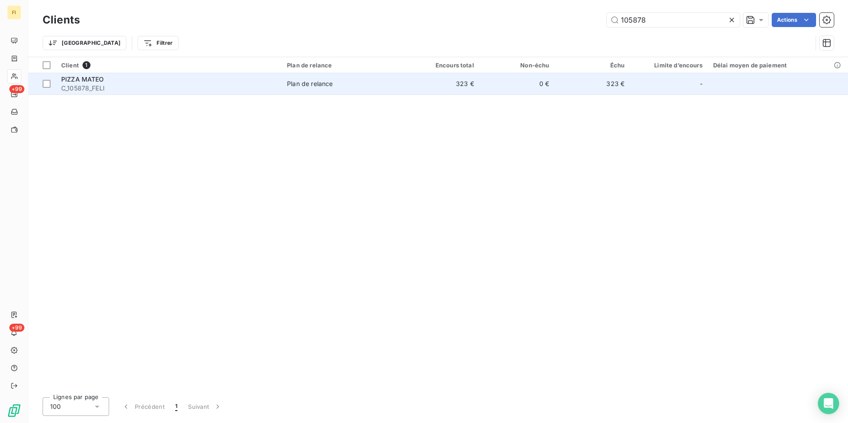
click at [454, 84] on td "323 €" at bounding box center [441, 83] width 75 height 21
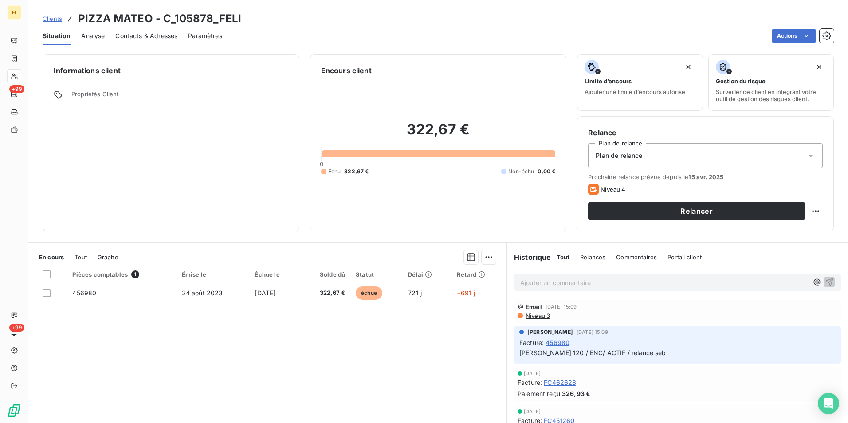
click at [59, 15] on span "Clients" at bounding box center [53, 18] width 20 height 7
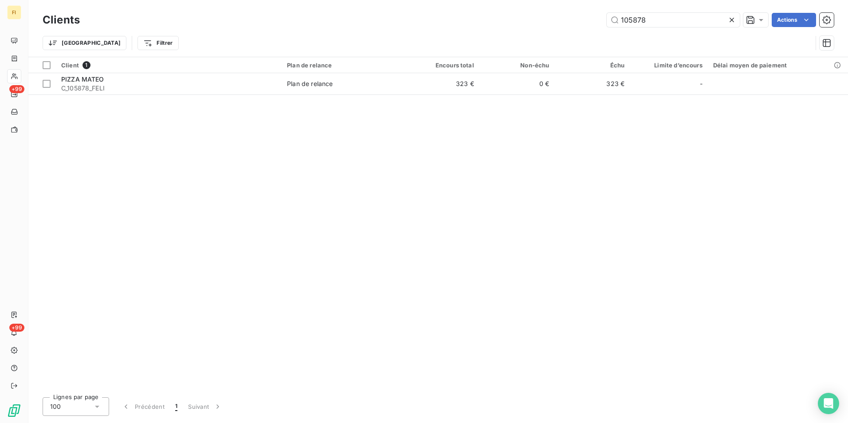
drag, startPoint x: 465, startPoint y: 33, endPoint x: 397, endPoint y: 37, distance: 68.0
click at [428, 37] on div "Clients 105878 Actions Trier Filtrer" at bounding box center [438, 34] width 791 height 46
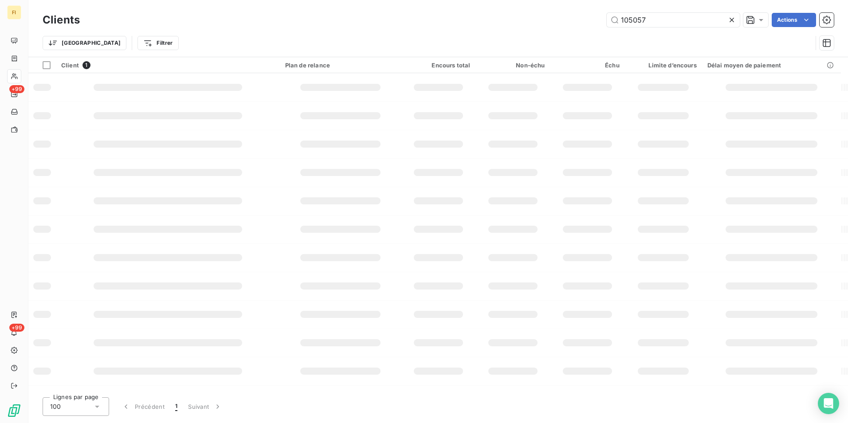
type input "105057"
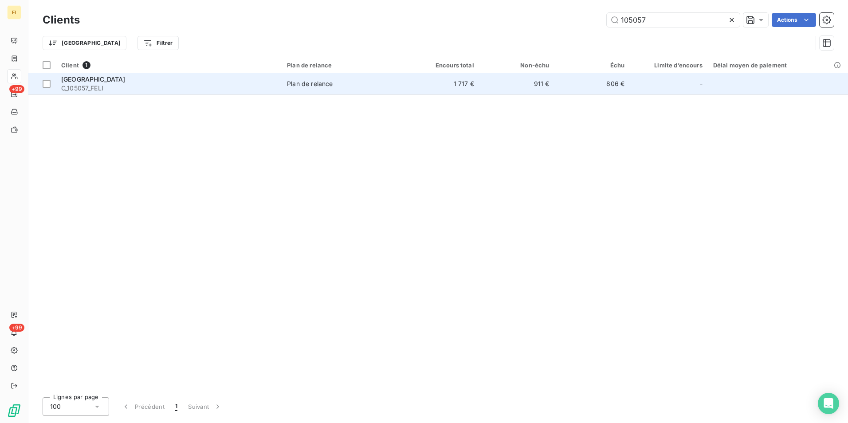
click at [415, 88] on td "1 717 €" at bounding box center [441, 83] width 75 height 21
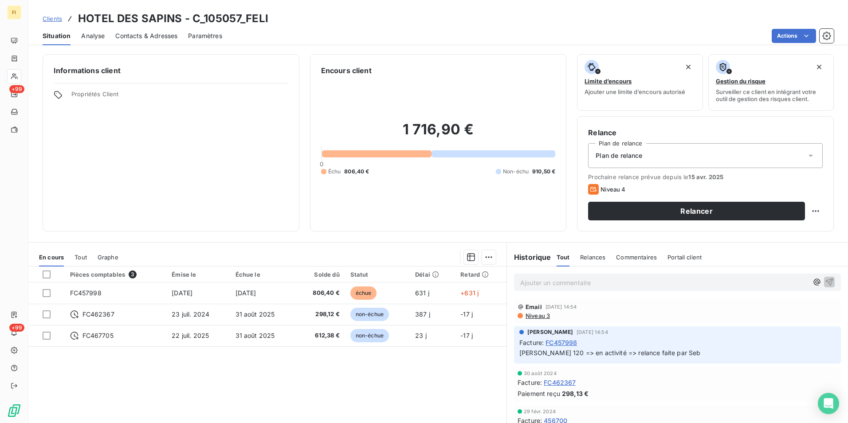
click at [51, 17] on span "Clients" at bounding box center [53, 18] width 20 height 7
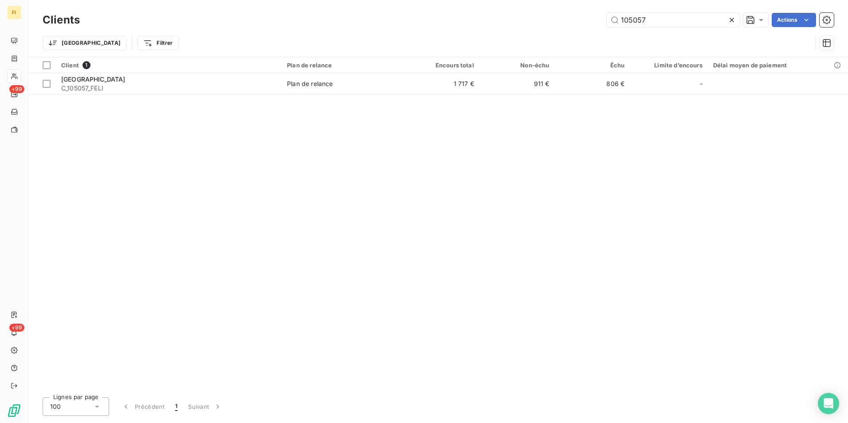
drag, startPoint x: 666, startPoint y: 26, endPoint x: 528, endPoint y: 27, distance: 138.8
click at [528, 27] on div "Clients 105057 Actions" at bounding box center [438, 20] width 791 height 19
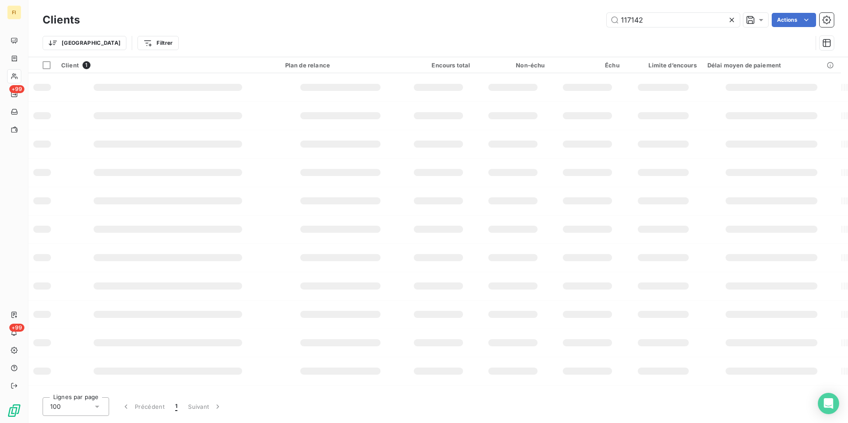
type input "117142"
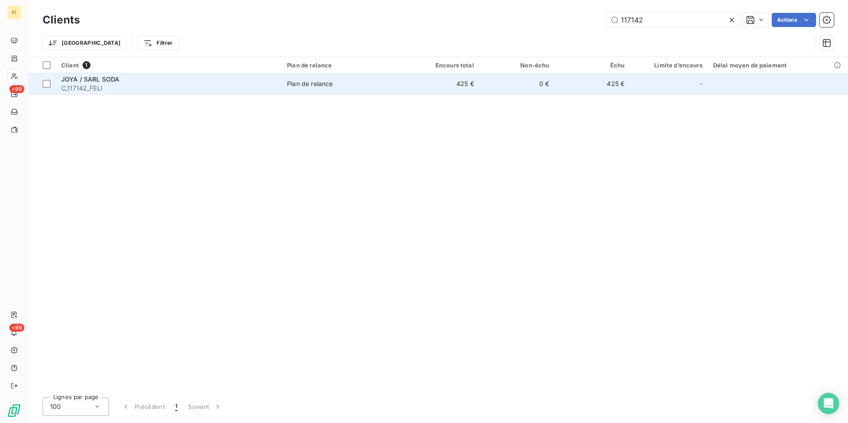
click at [477, 88] on td "425 €" at bounding box center [441, 83] width 75 height 21
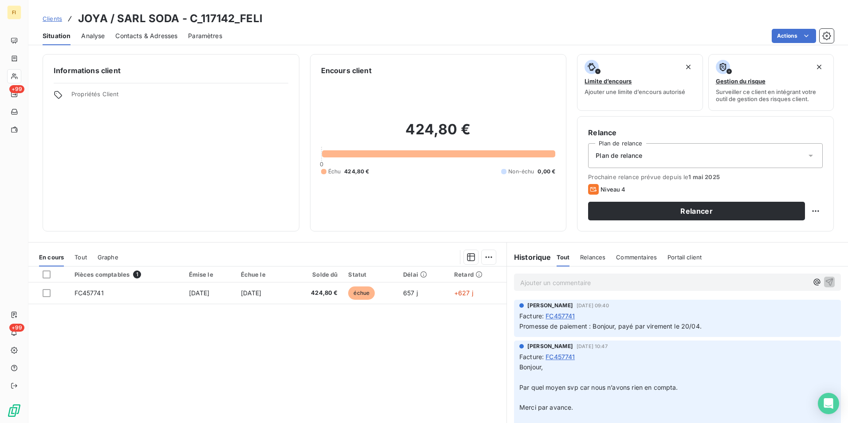
click at [59, 16] on span "Clients" at bounding box center [53, 18] width 20 height 7
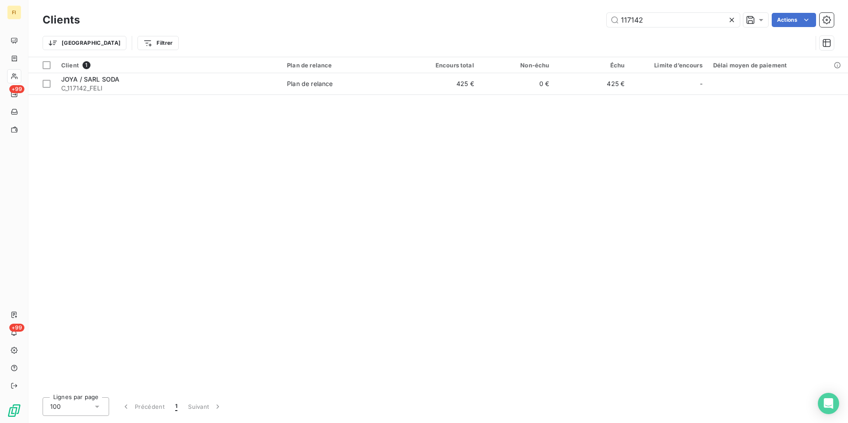
drag, startPoint x: 654, startPoint y: 22, endPoint x: 523, endPoint y: 20, distance: 130.4
click at [527, 20] on div "117142 Actions" at bounding box center [461, 20] width 743 height 14
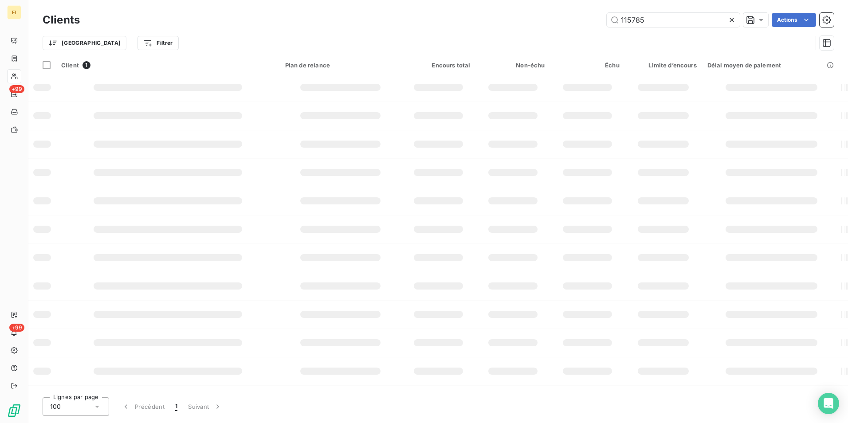
type input "115785"
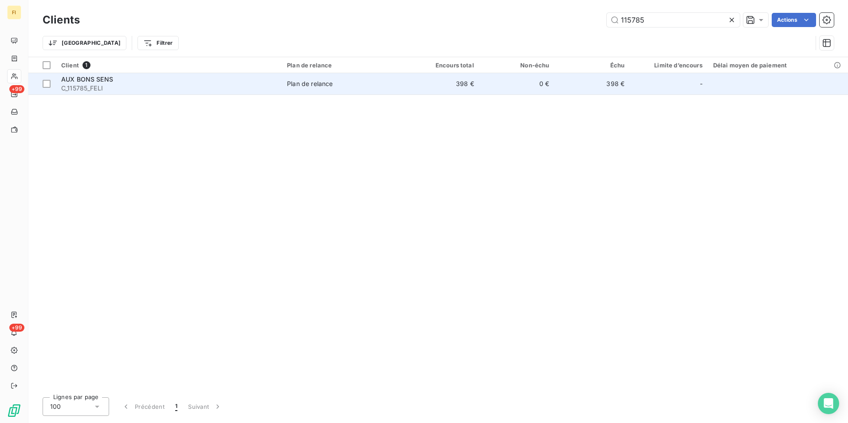
click at [497, 77] on td "0 €" at bounding box center [516, 83] width 75 height 21
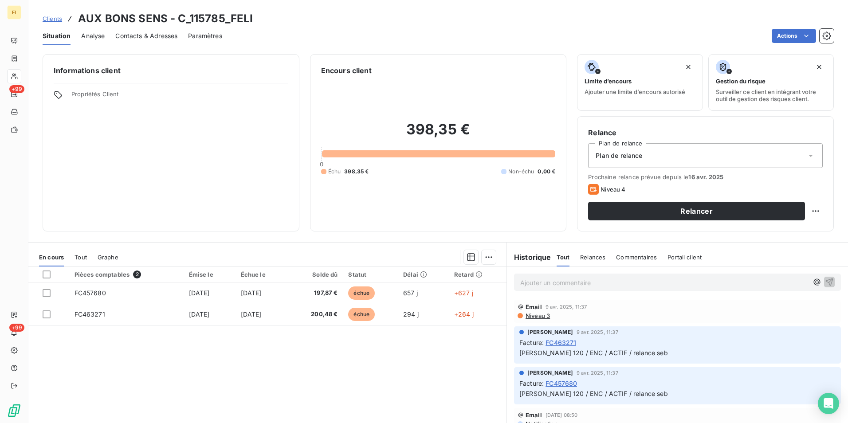
click at [171, 39] on span "Contacts & Adresses" at bounding box center [146, 35] width 62 height 9
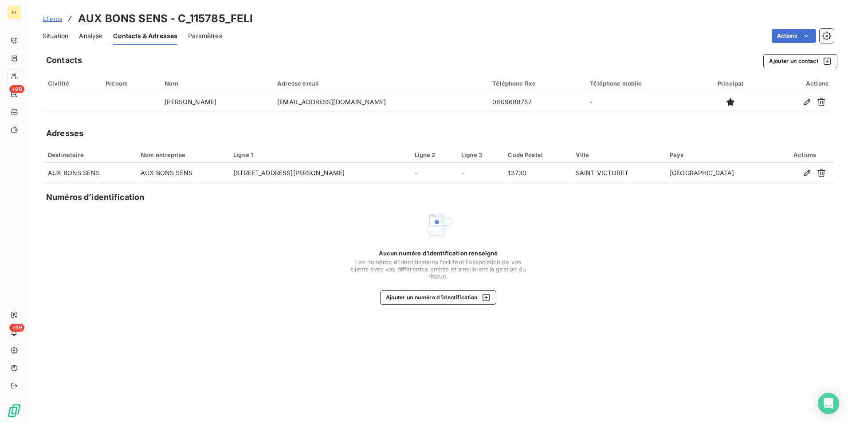
click at [58, 18] on span "Clients" at bounding box center [53, 18] width 20 height 7
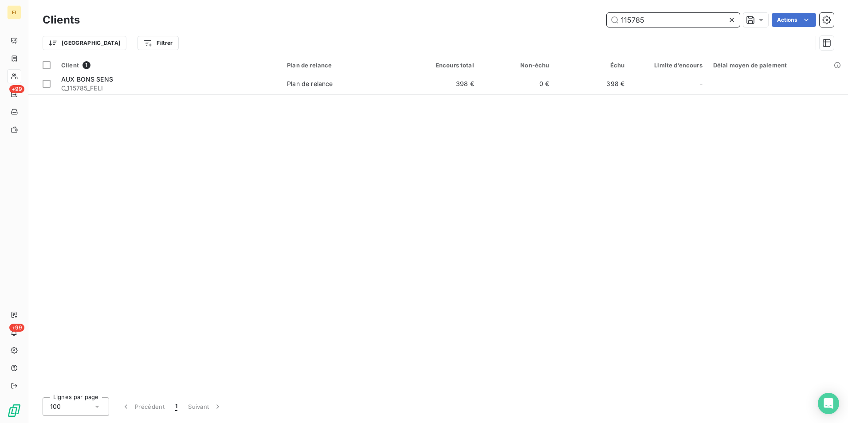
drag, startPoint x: 658, startPoint y: 21, endPoint x: 529, endPoint y: 34, distance: 130.1
click at [540, 34] on div "Clients 115785 Actions Trier Filtrer" at bounding box center [438, 34] width 791 height 46
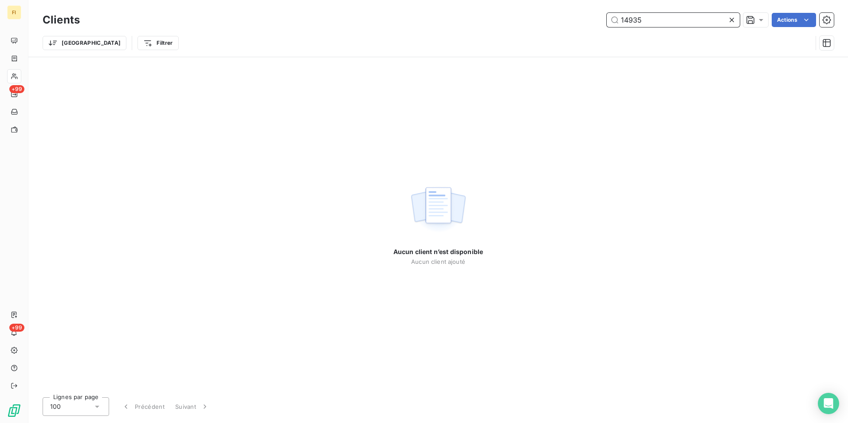
click at [623, 25] on input "14935" at bounding box center [673, 20] width 133 height 14
type input "104935"
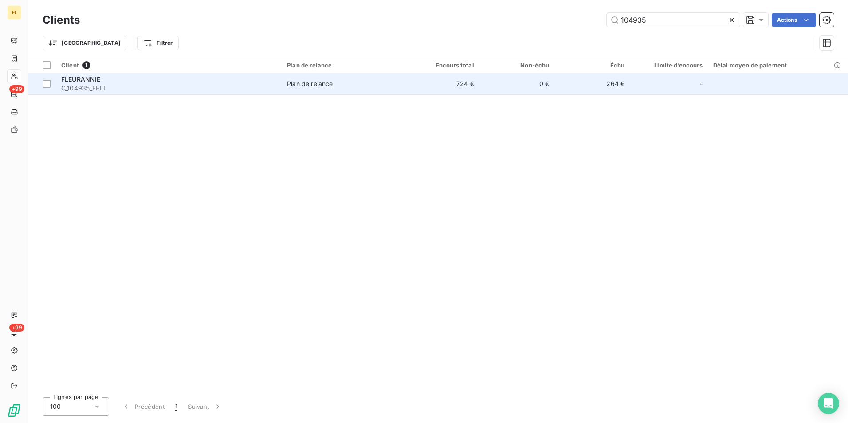
click at [606, 86] on td "264 €" at bounding box center [591, 83] width 75 height 21
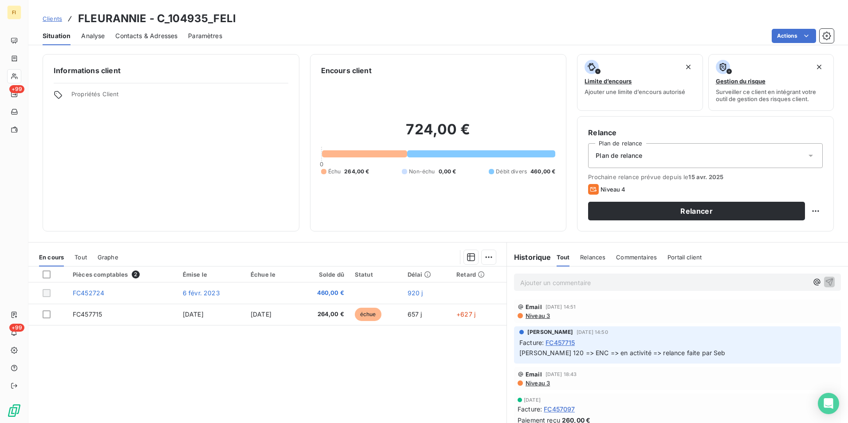
click at [59, 14] on link "Clients" at bounding box center [53, 18] width 20 height 9
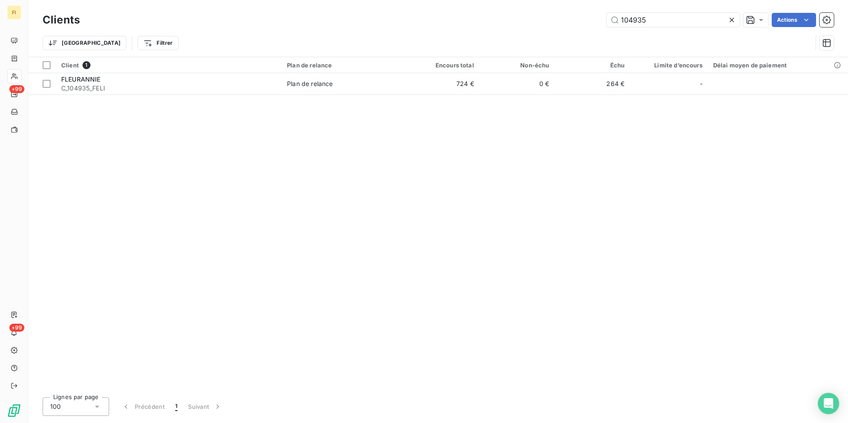
drag, startPoint x: 673, startPoint y: 22, endPoint x: 569, endPoint y: 35, distance: 105.4
click at [576, 31] on div "Clients 104935 Actions Trier Filtrer" at bounding box center [438, 34] width 791 height 46
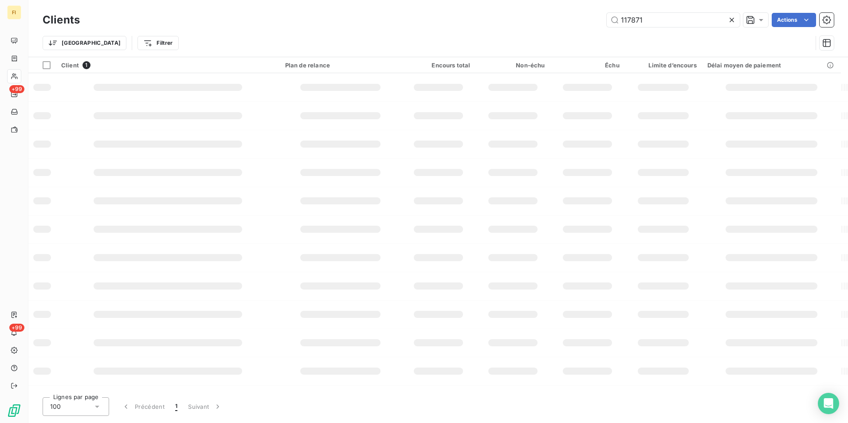
type input "117871"
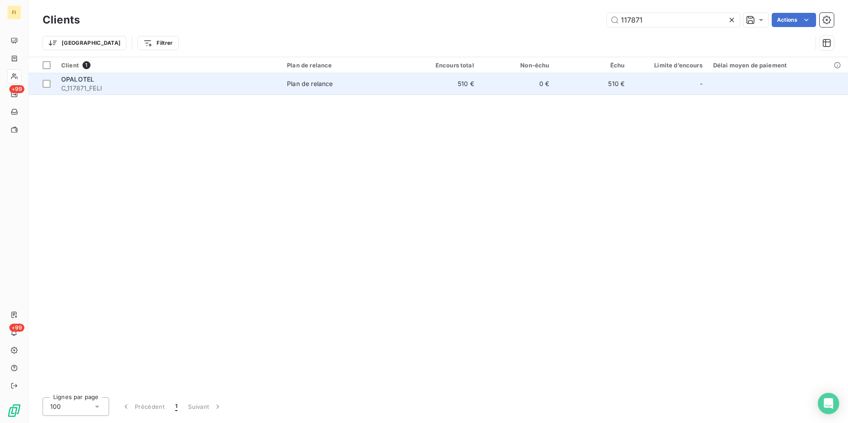
click at [532, 82] on td "0 €" at bounding box center [516, 83] width 75 height 21
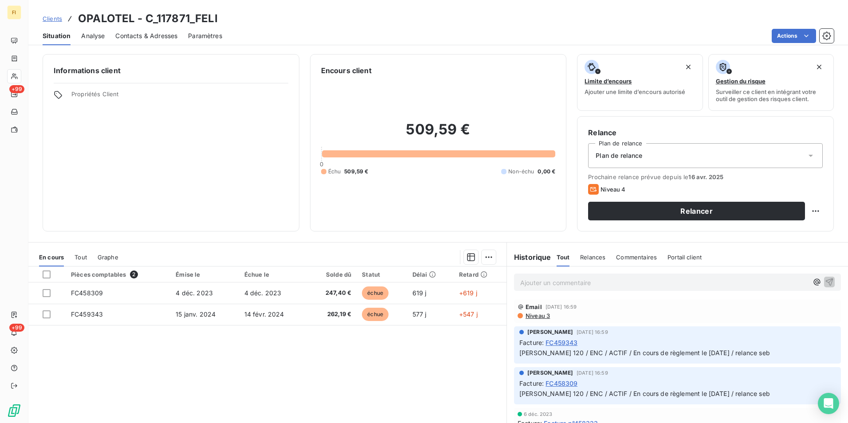
click at [48, 14] on link "Clients" at bounding box center [53, 18] width 20 height 9
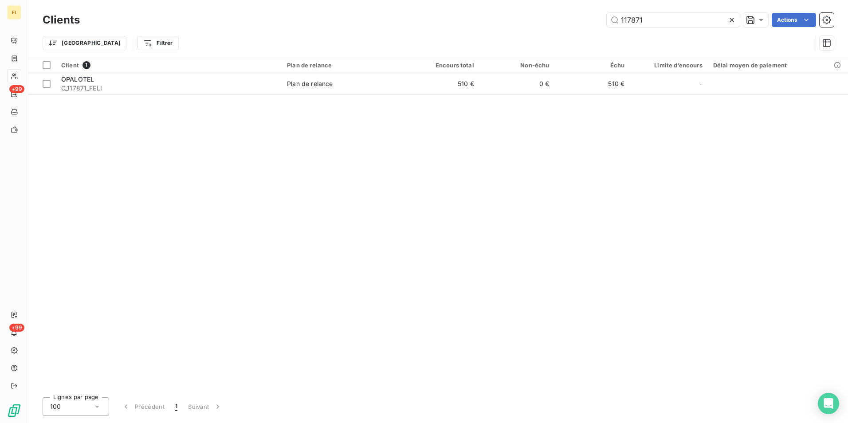
drag, startPoint x: 684, startPoint y: 27, endPoint x: 468, endPoint y: 27, distance: 216.4
click at [472, 27] on div "117871 Actions" at bounding box center [461, 20] width 743 height 14
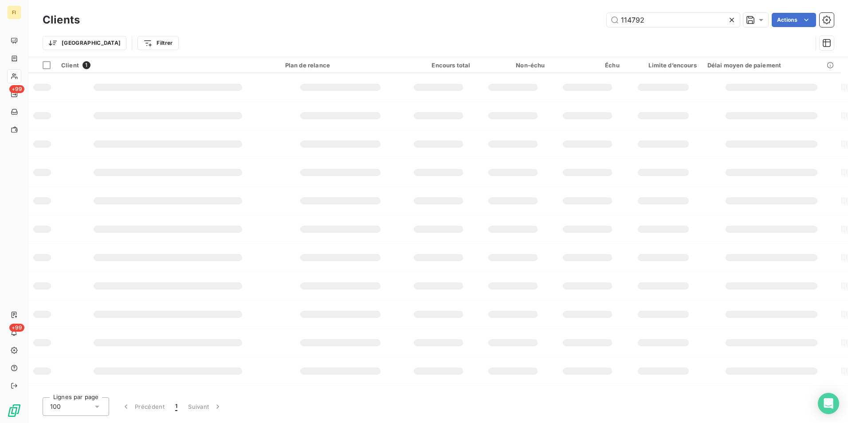
type input "114792"
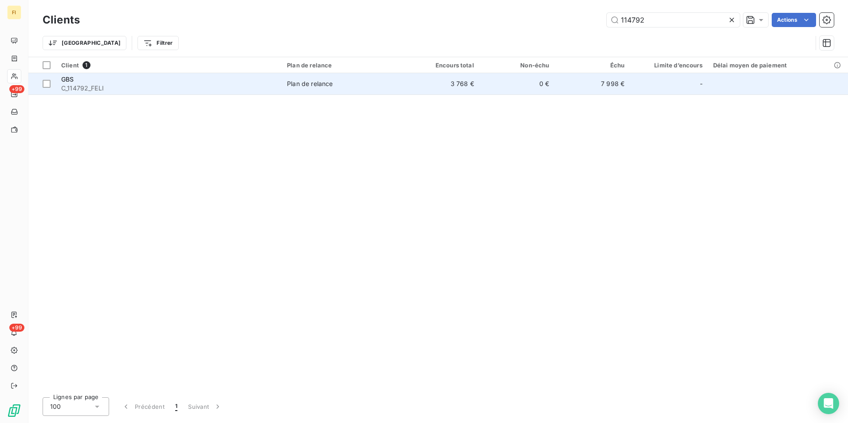
click at [466, 85] on td "3 768 €" at bounding box center [441, 83] width 75 height 21
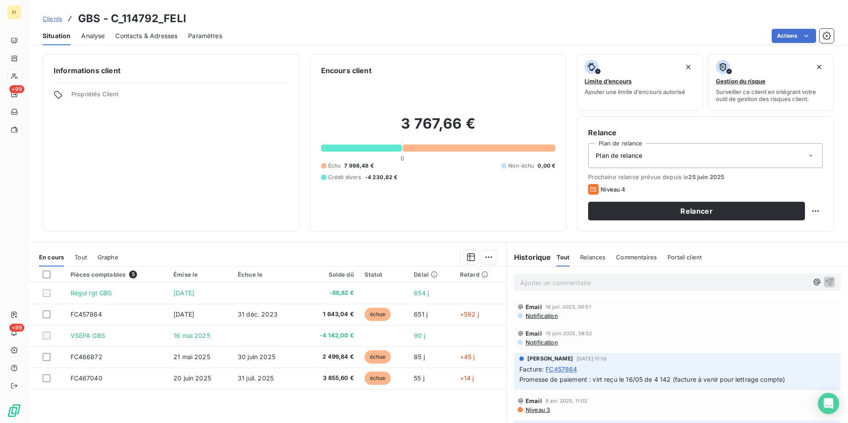
click at [54, 20] on span "Clients" at bounding box center [53, 18] width 20 height 7
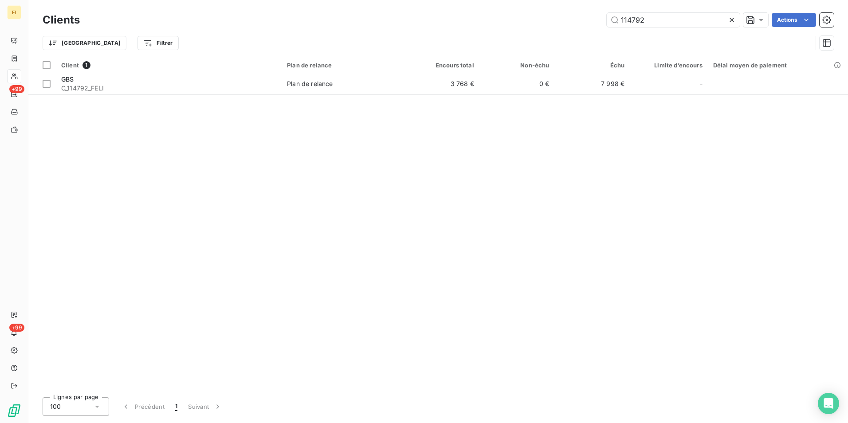
drag, startPoint x: 656, startPoint y: 20, endPoint x: 487, endPoint y: 32, distance: 169.8
click at [517, 23] on div "114792 Actions" at bounding box center [461, 20] width 743 height 14
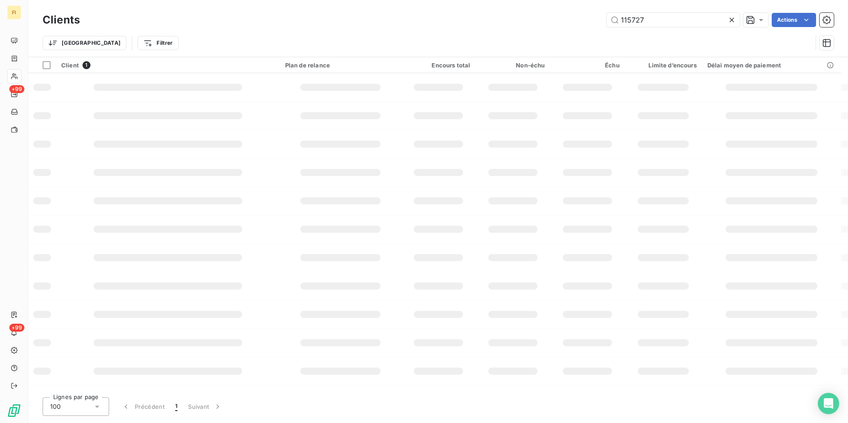
type input "115727"
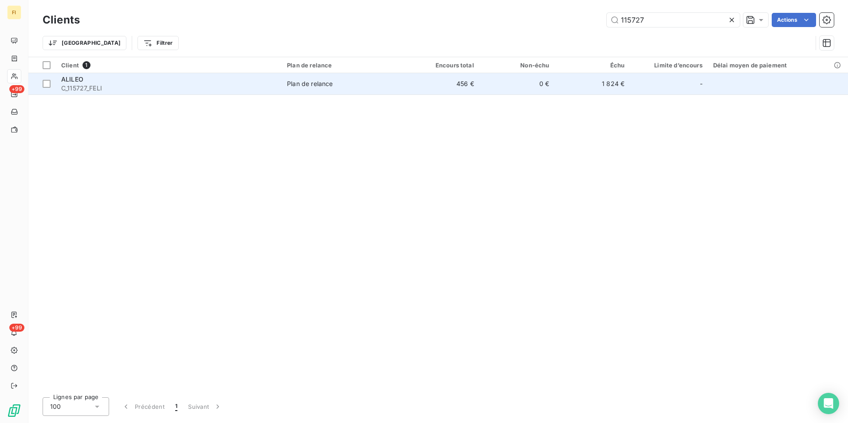
click at [479, 81] on td "456 €" at bounding box center [441, 83] width 75 height 21
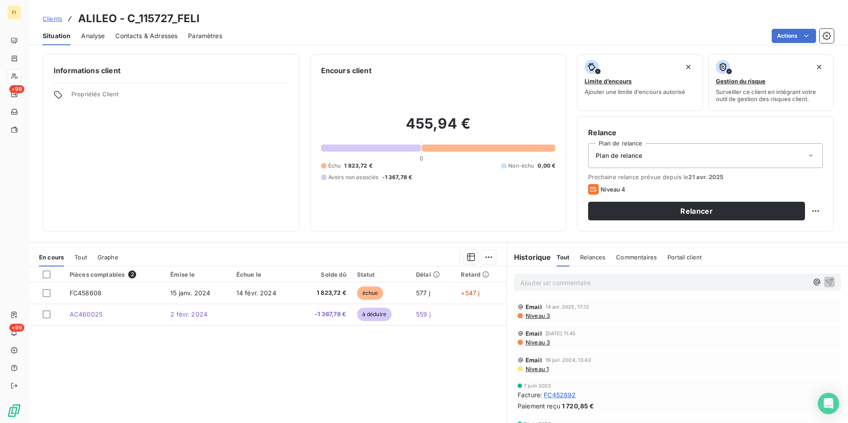
click at [53, 16] on span "Clients" at bounding box center [53, 18] width 20 height 7
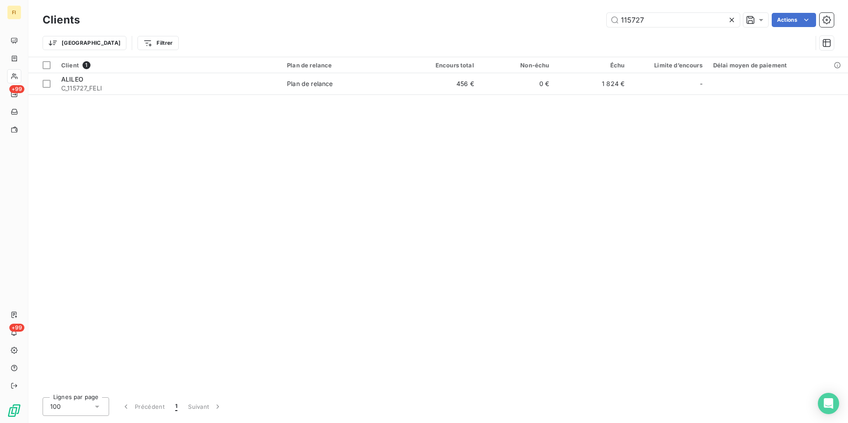
drag, startPoint x: 670, startPoint y: 18, endPoint x: 464, endPoint y: 29, distance: 206.1
click at [478, 26] on div "115727 Actions" at bounding box center [461, 20] width 743 height 14
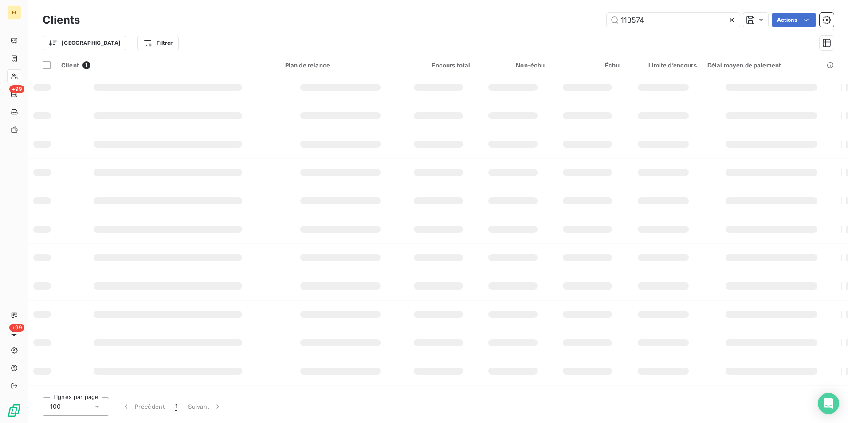
type input "113574"
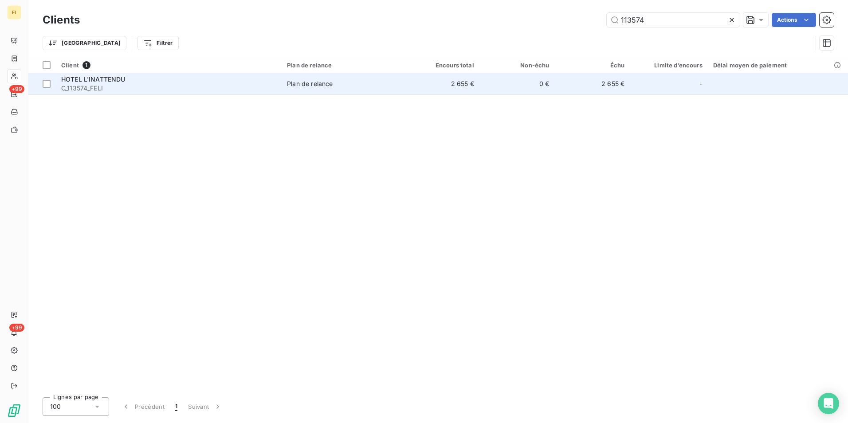
click at [520, 84] on td "0 €" at bounding box center [516, 83] width 75 height 21
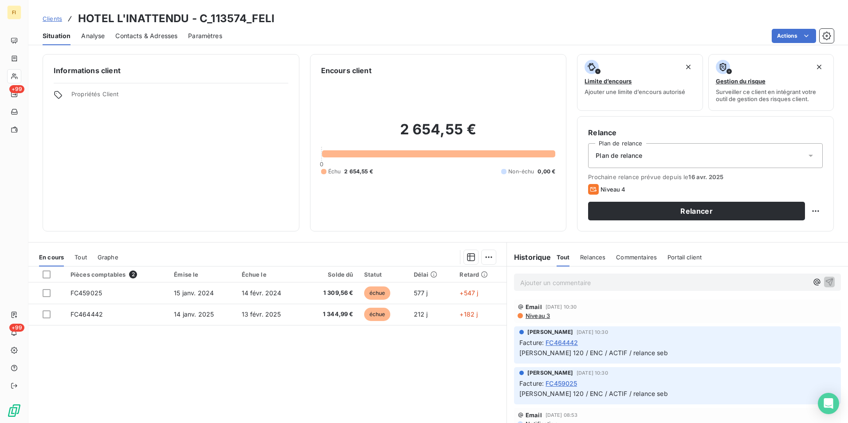
click at [161, 35] on span "Contacts & Adresses" at bounding box center [146, 35] width 62 height 9
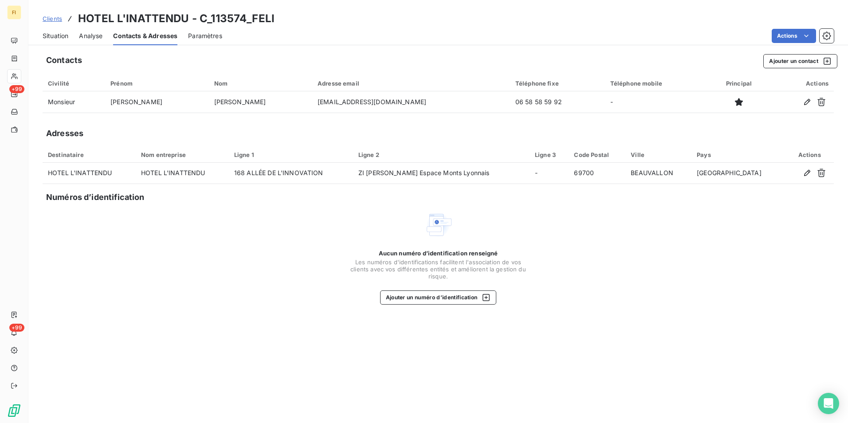
click at [57, 34] on span "Situation" at bounding box center [56, 35] width 26 height 9
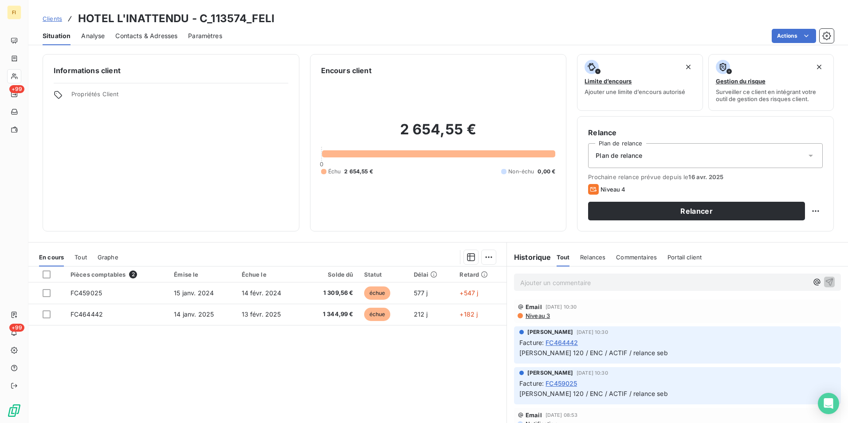
click at [55, 20] on span "Clients" at bounding box center [53, 18] width 20 height 7
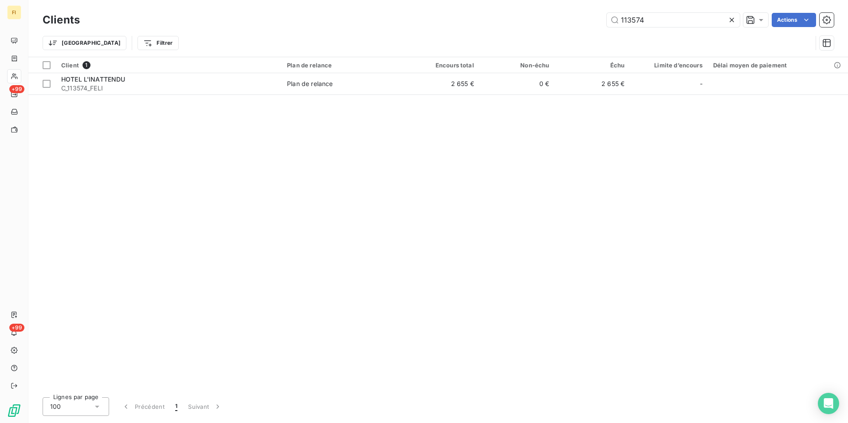
drag, startPoint x: 646, startPoint y: 17, endPoint x: 576, endPoint y: 23, distance: 69.8
click at [582, 21] on div "113574 Actions" at bounding box center [461, 20] width 743 height 14
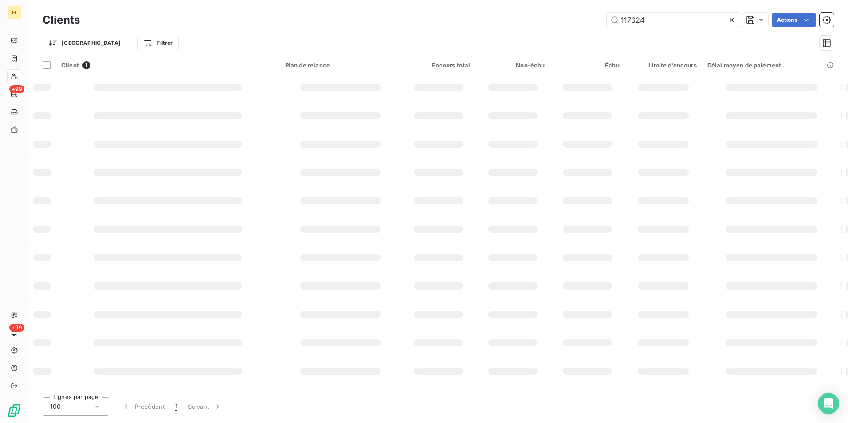
type input "117624"
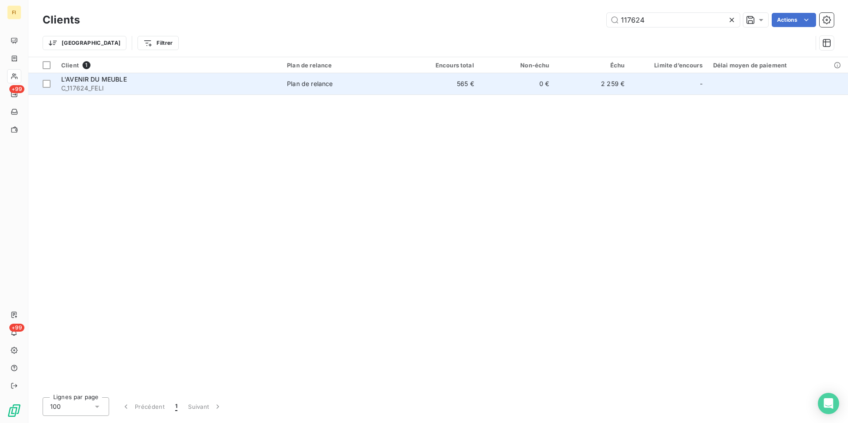
click at [498, 91] on td "0 €" at bounding box center [516, 83] width 75 height 21
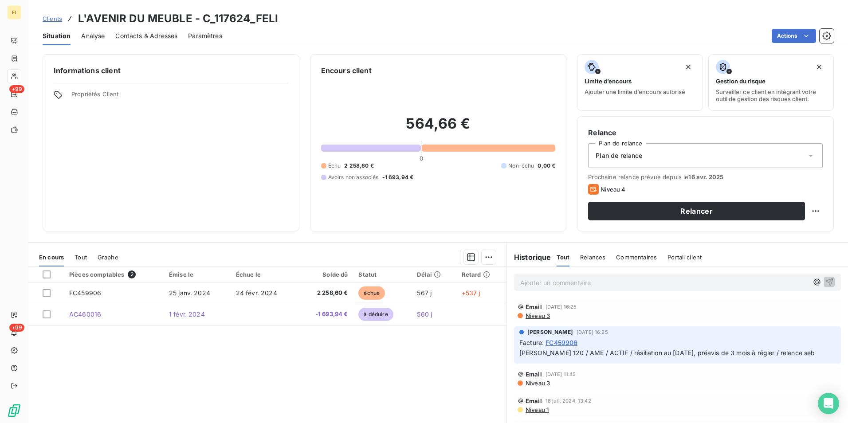
click at [46, 16] on span "Clients" at bounding box center [53, 18] width 20 height 7
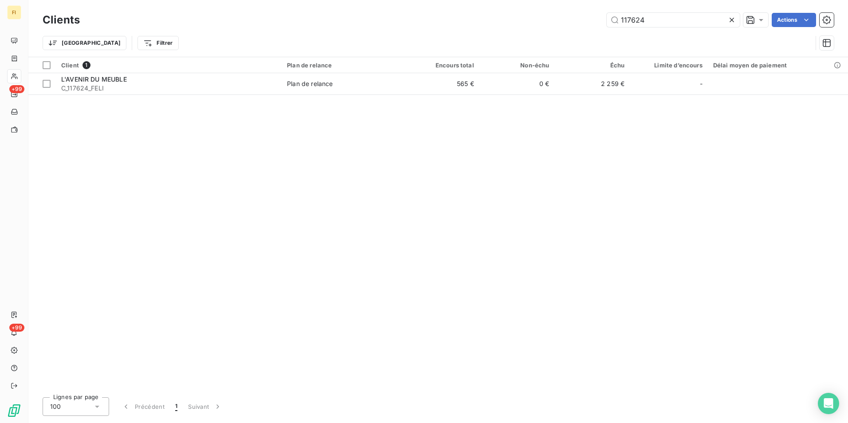
drag, startPoint x: 654, startPoint y: 18, endPoint x: 532, endPoint y: 30, distance: 123.0
click at [546, 27] on div "117624 Actions" at bounding box center [461, 20] width 743 height 14
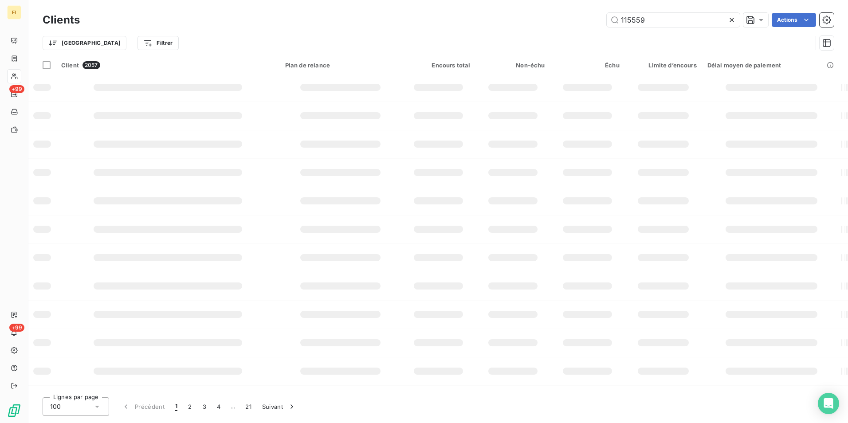
type input "115559"
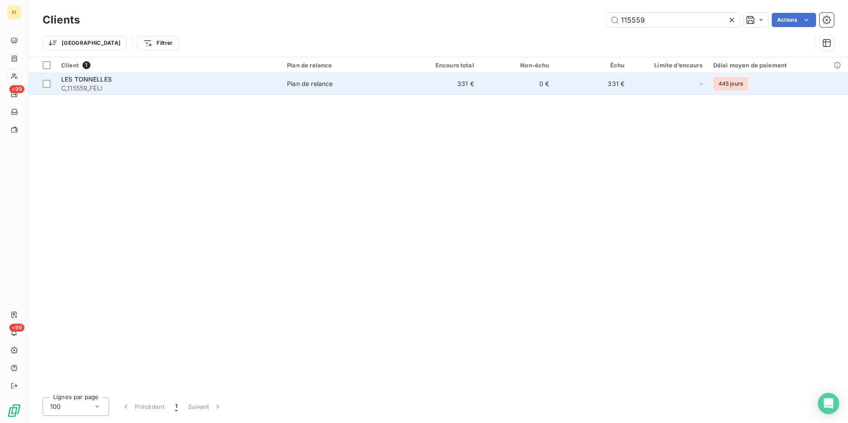
click at [494, 78] on td "0 €" at bounding box center [516, 83] width 75 height 21
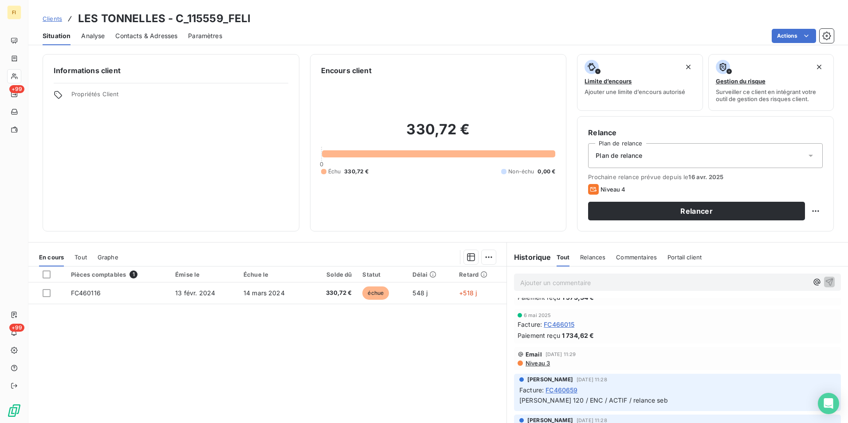
scroll to position [44, 0]
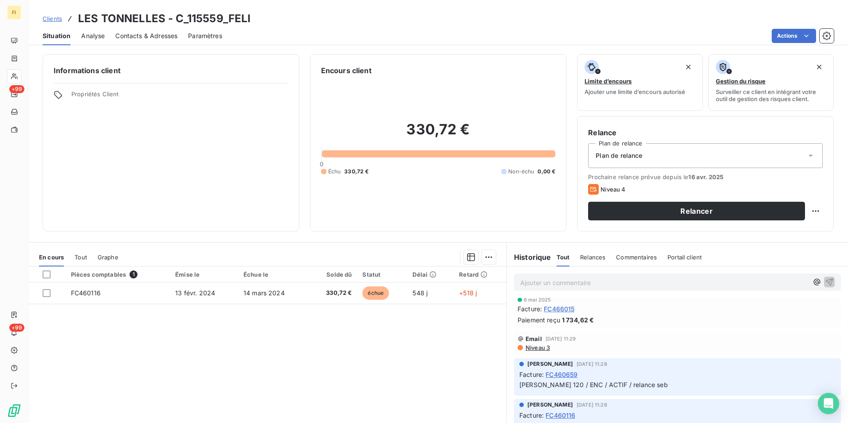
click at [583, 258] on span "Relances" at bounding box center [592, 257] width 25 height 7
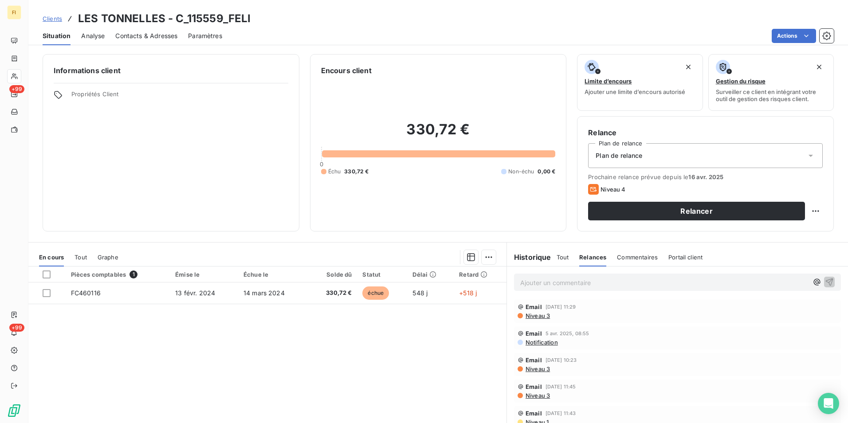
click at [534, 314] on span "Niveau 3" at bounding box center [537, 315] width 25 height 7
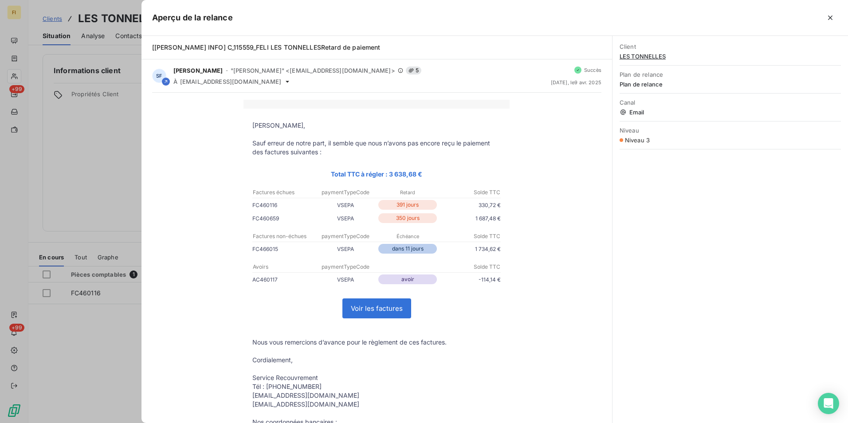
click at [74, 349] on div at bounding box center [424, 211] width 848 height 423
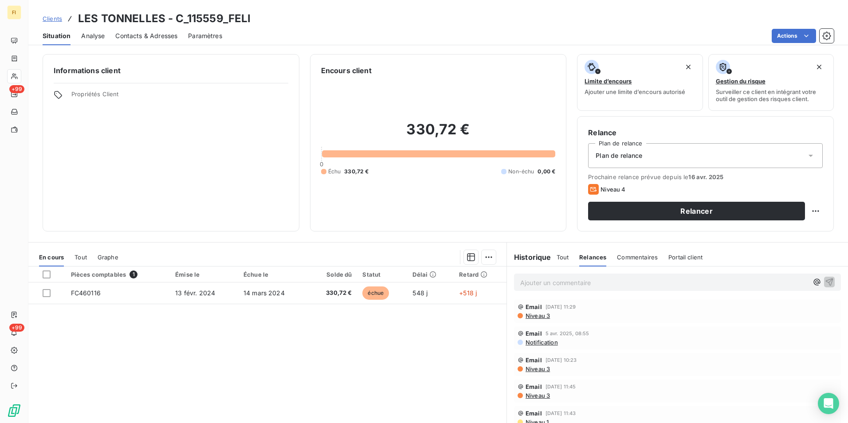
click at [540, 260] on h6 "Historique" at bounding box center [529, 257] width 44 height 11
click at [562, 254] on span "Tout" at bounding box center [562, 257] width 12 height 7
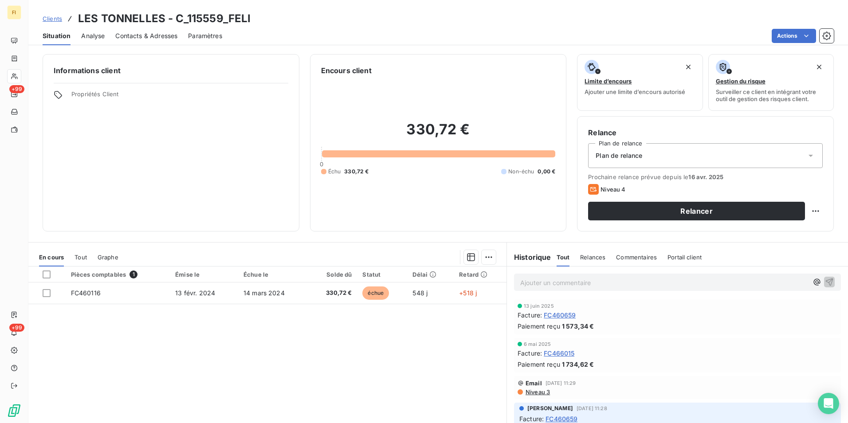
click at [53, 17] on span "Clients" at bounding box center [53, 18] width 20 height 7
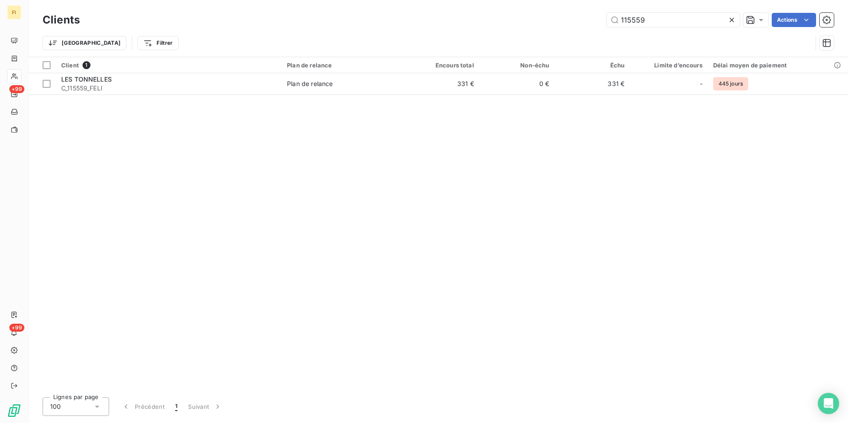
drag, startPoint x: 587, startPoint y: 22, endPoint x: 539, endPoint y: 25, distance: 48.9
click at [540, 25] on div "115559 Actions" at bounding box center [461, 20] width 743 height 14
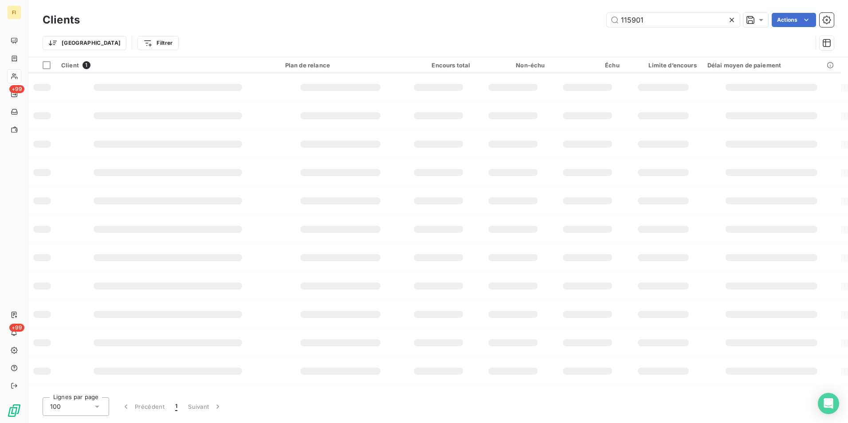
type input "115901"
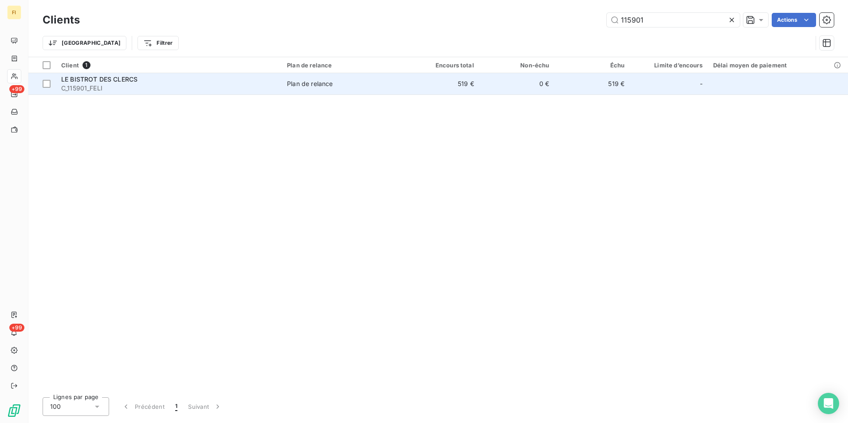
click at [453, 85] on td "519 €" at bounding box center [441, 83] width 75 height 21
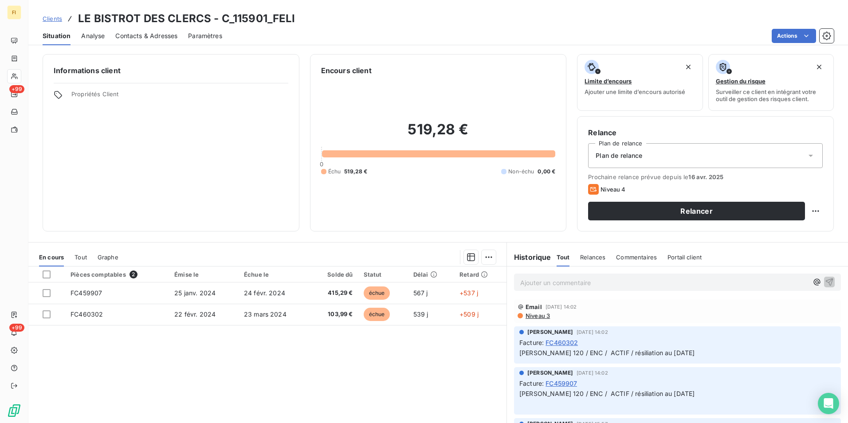
click at [50, 15] on span "Clients" at bounding box center [53, 18] width 20 height 7
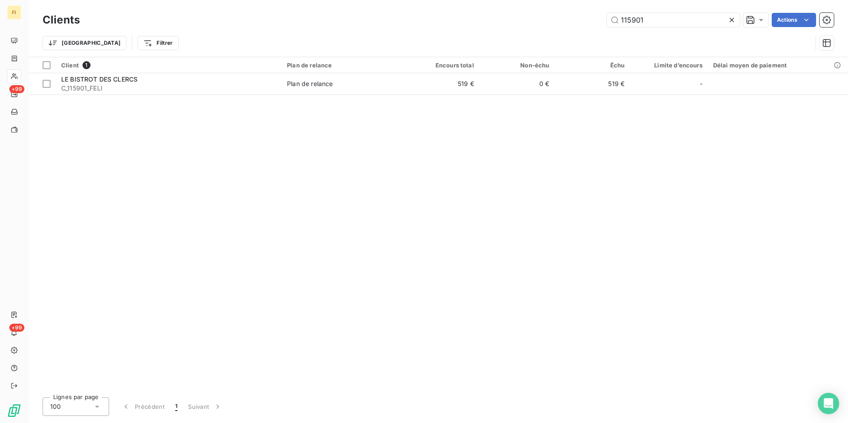
drag, startPoint x: 653, startPoint y: 22, endPoint x: 458, endPoint y: 26, distance: 195.6
click at [468, 22] on div "115901 Actions" at bounding box center [461, 20] width 743 height 14
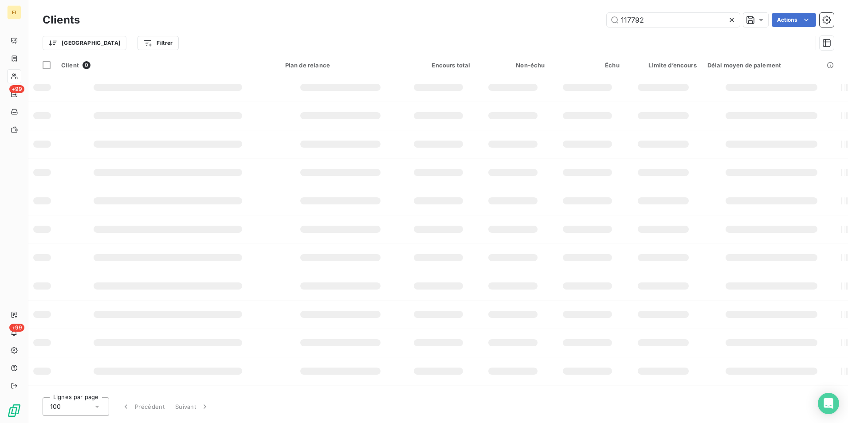
type input "117792"
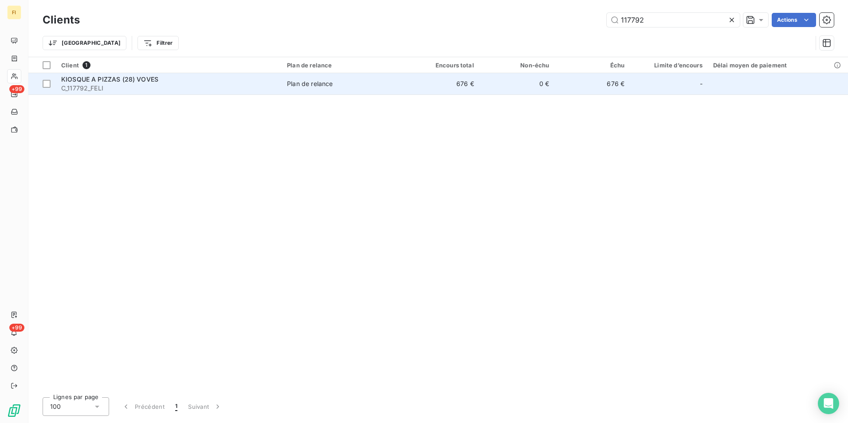
click at [416, 91] on td "676 €" at bounding box center [441, 83] width 75 height 21
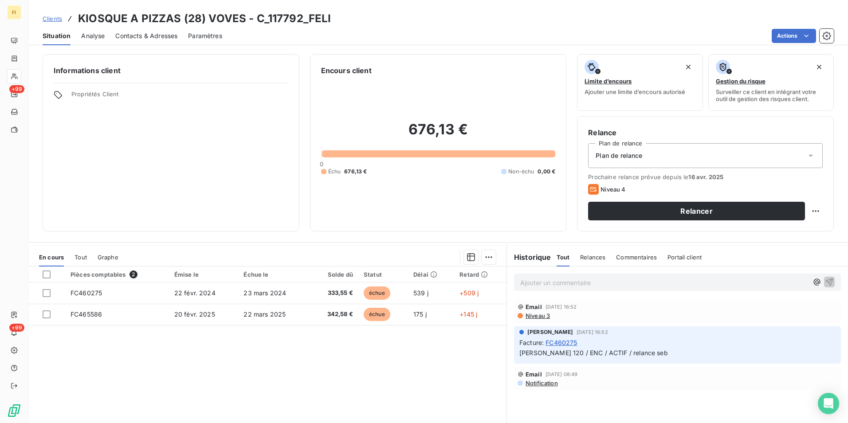
click at [56, 18] on span "Clients" at bounding box center [53, 18] width 20 height 7
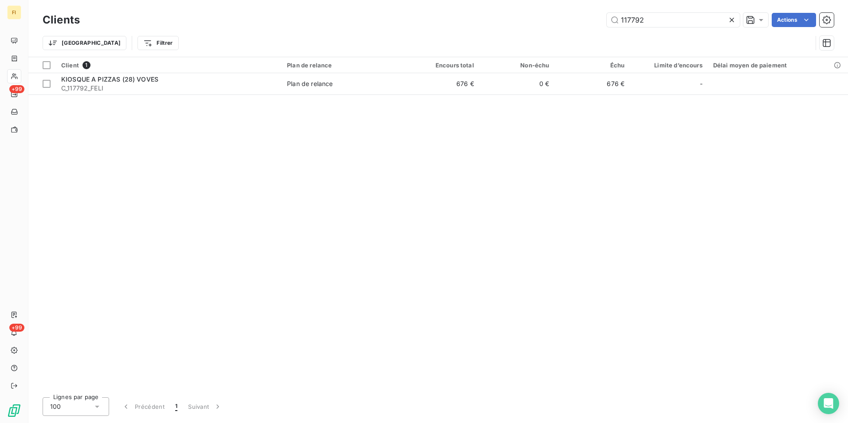
drag, startPoint x: 646, startPoint y: 20, endPoint x: 576, endPoint y: 34, distance: 72.4
click at [580, 33] on div "Clients 117792 Actions Trier Filtrer" at bounding box center [438, 34] width 791 height 46
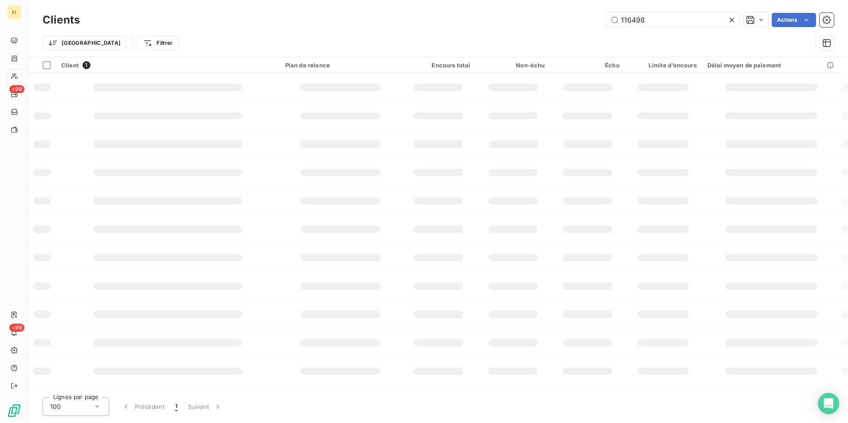
type input "116498"
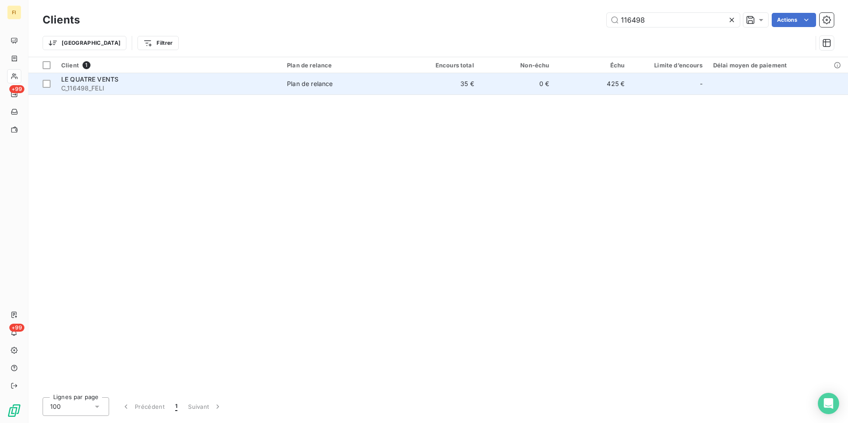
click at [554, 79] on td "0 €" at bounding box center [516, 83] width 75 height 21
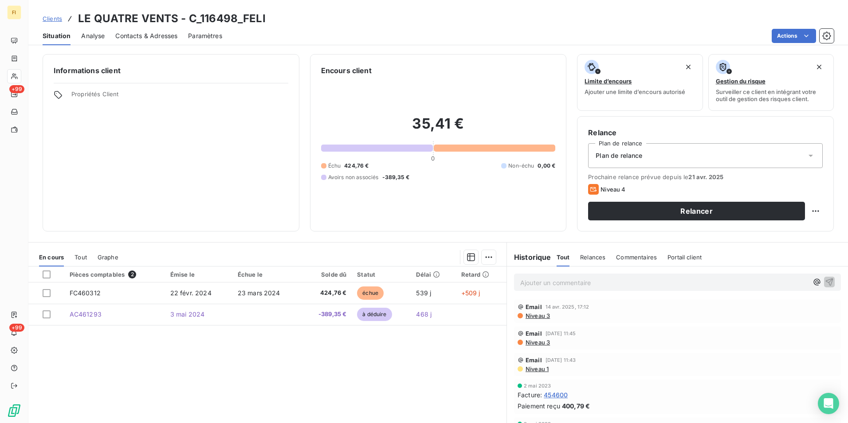
click at [54, 17] on span "Clients" at bounding box center [53, 18] width 20 height 7
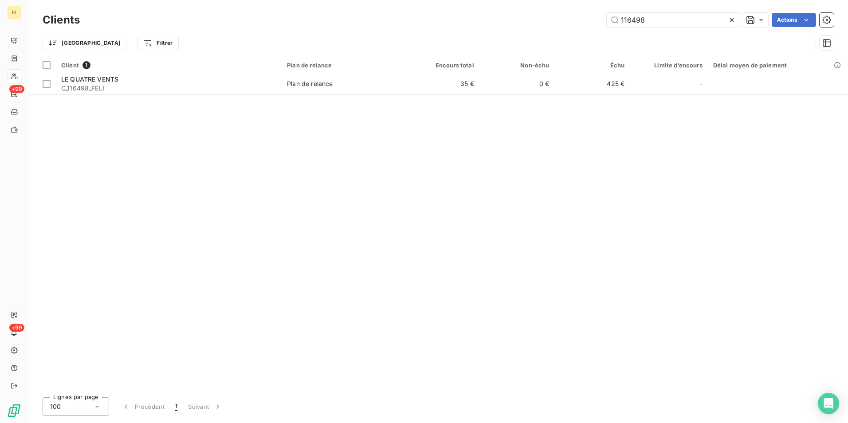
drag, startPoint x: 669, startPoint y: 18, endPoint x: 583, endPoint y: 21, distance: 85.6
click at [583, 21] on div "116498 Actions" at bounding box center [461, 20] width 743 height 14
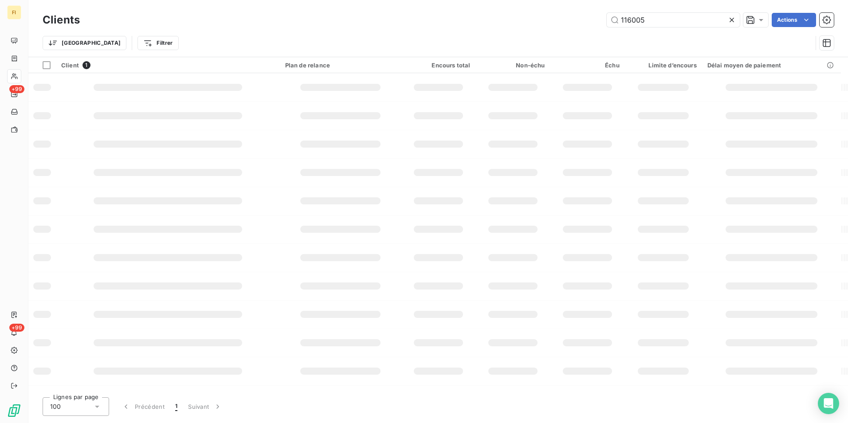
type input "116005"
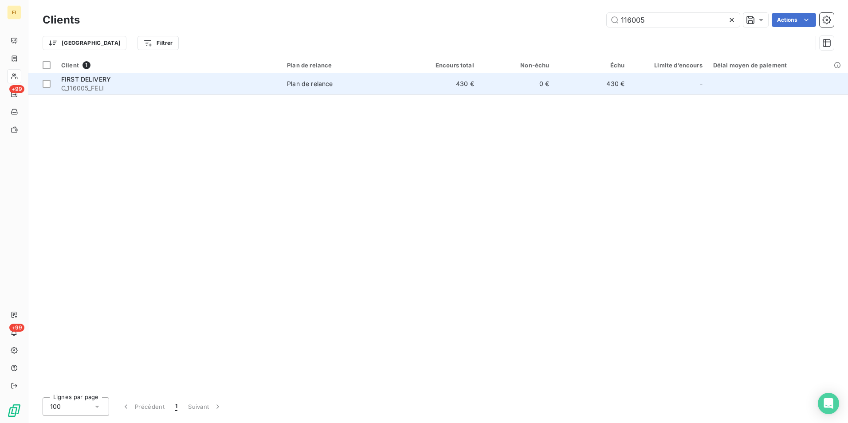
click at [514, 90] on td "0 €" at bounding box center [516, 83] width 75 height 21
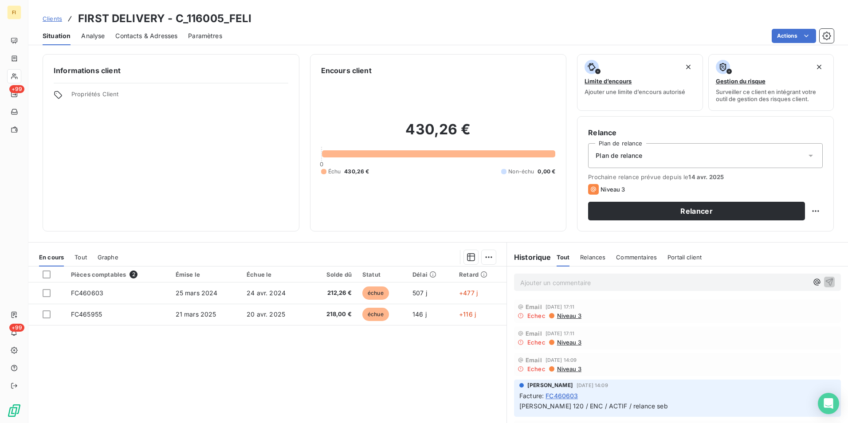
click at [172, 38] on span "Contacts & Adresses" at bounding box center [146, 35] width 62 height 9
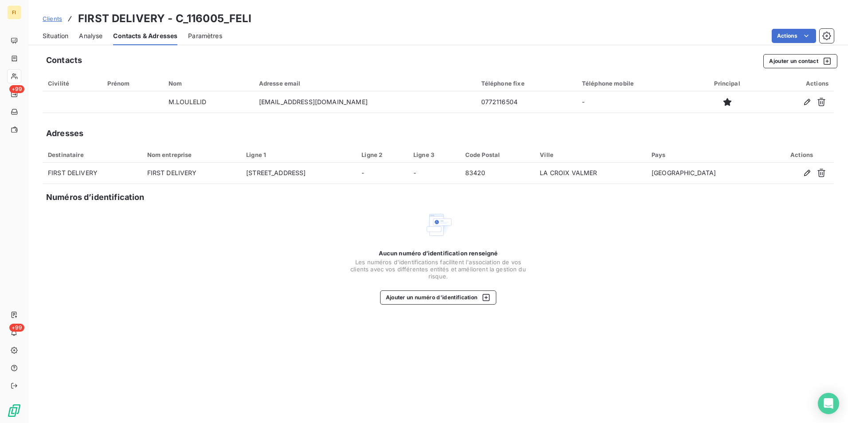
click at [192, 35] on span "Paramètres" at bounding box center [205, 35] width 34 height 9
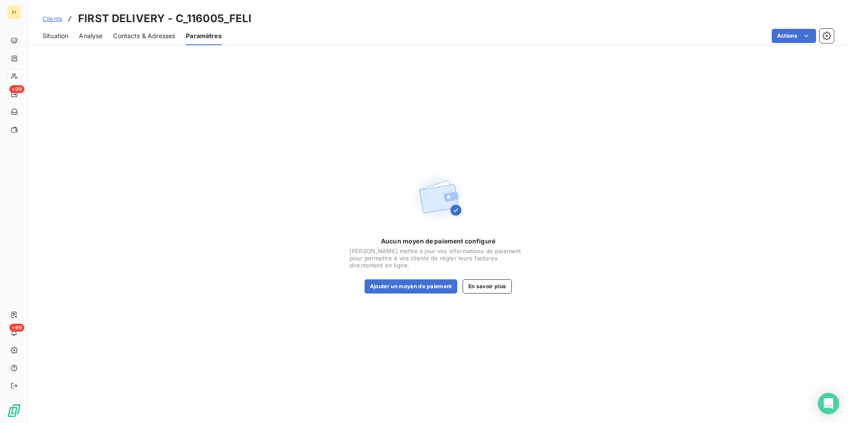
click at [55, 36] on span "Situation" at bounding box center [56, 35] width 26 height 9
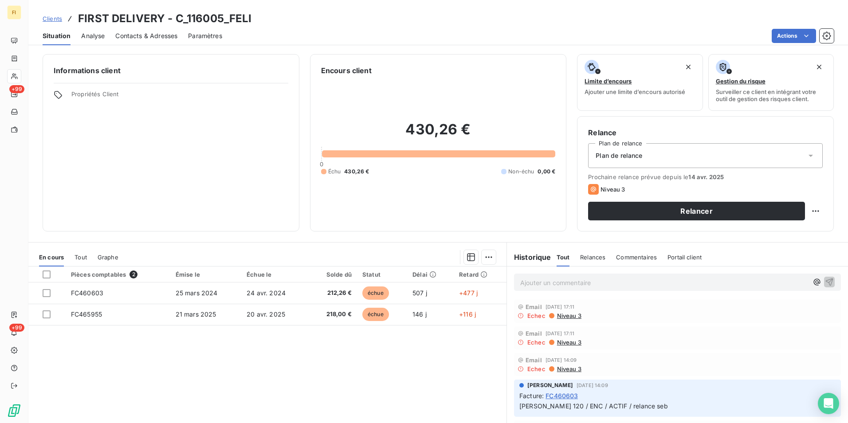
click at [54, 20] on span "Clients" at bounding box center [53, 18] width 20 height 7
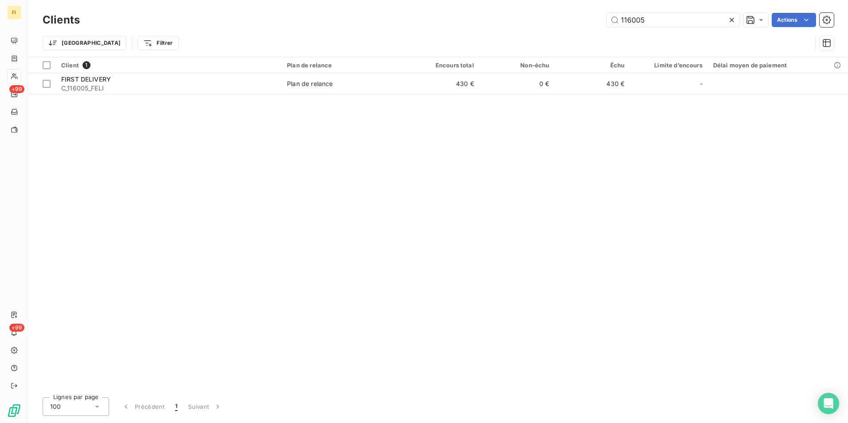
drag, startPoint x: 689, startPoint y: 19, endPoint x: 442, endPoint y: 37, distance: 248.1
click at [458, 37] on div "Clients 116005 Actions Trier Filtrer" at bounding box center [438, 34] width 791 height 46
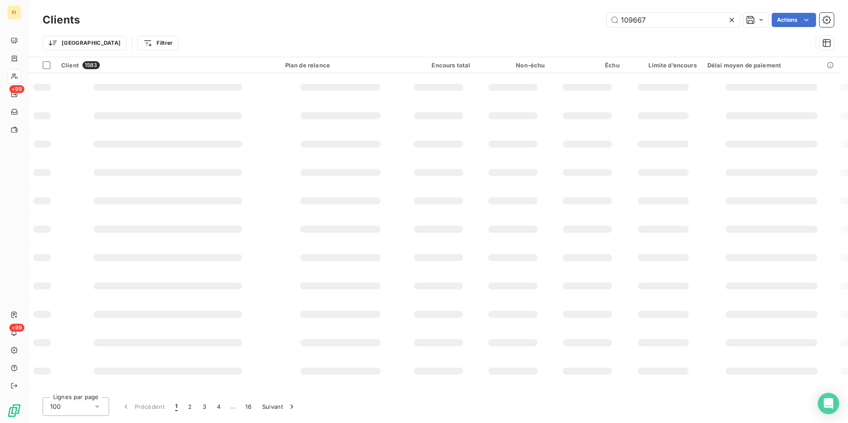
type input "109667"
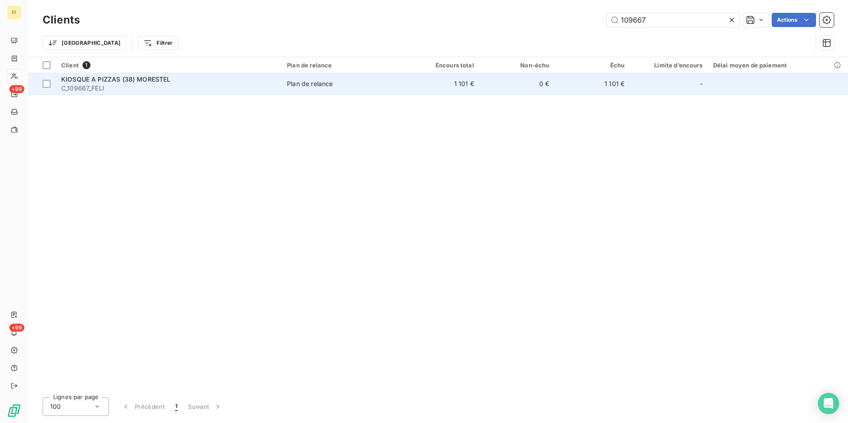
click at [462, 84] on td "1 101 €" at bounding box center [441, 83] width 75 height 21
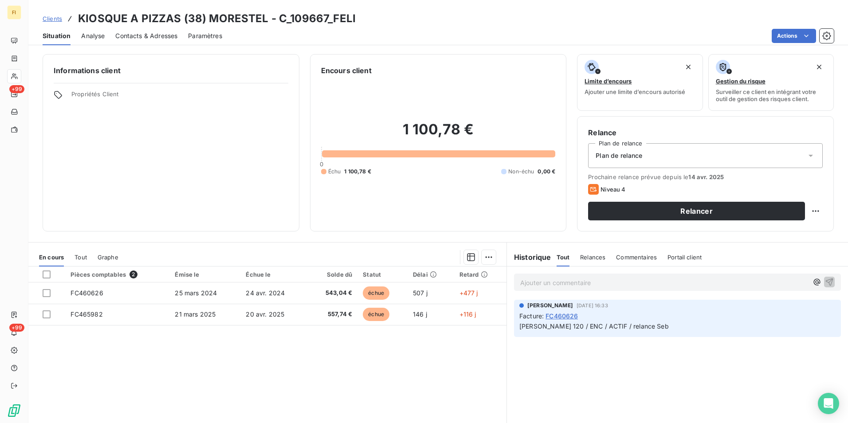
click at [594, 258] on span "Relances" at bounding box center [592, 257] width 25 height 7
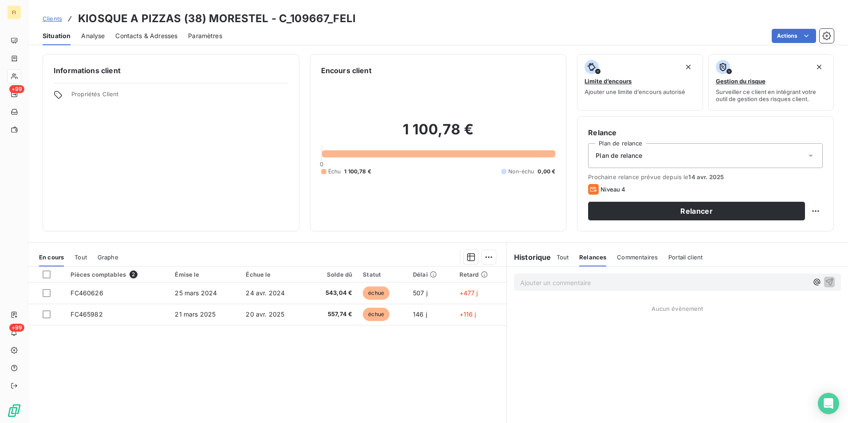
click at [556, 257] on span "Tout" at bounding box center [562, 257] width 12 height 7
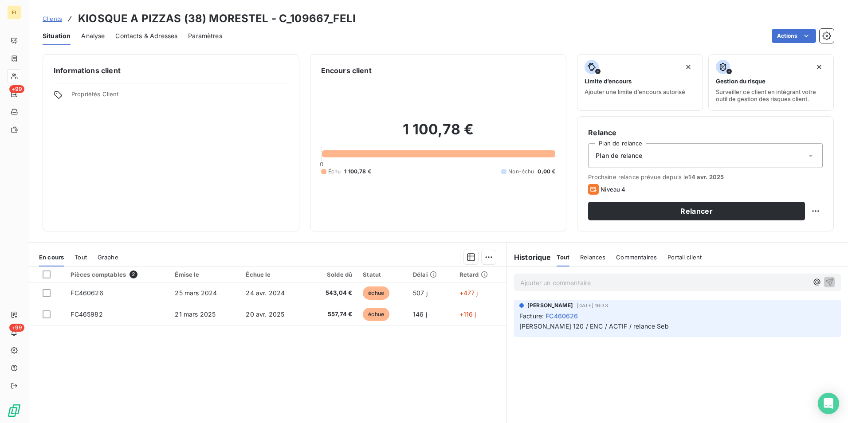
click at [48, 17] on span "Clients" at bounding box center [53, 18] width 20 height 7
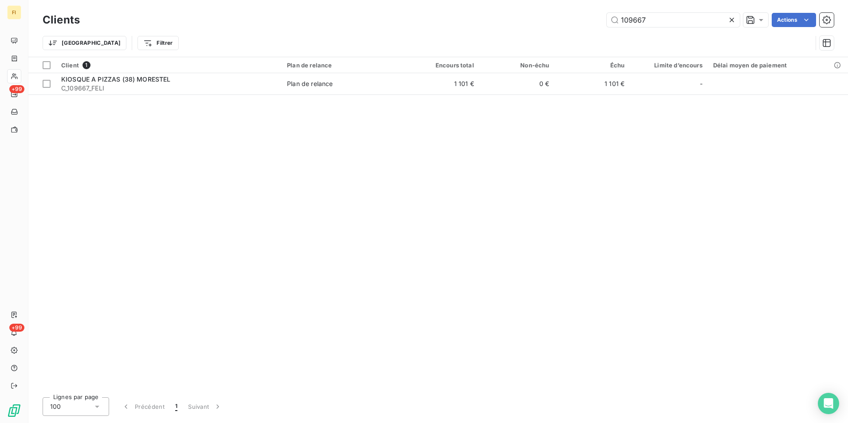
drag, startPoint x: 661, startPoint y: 16, endPoint x: 509, endPoint y: 36, distance: 152.6
click at [575, 21] on div "109667 Actions" at bounding box center [461, 20] width 743 height 14
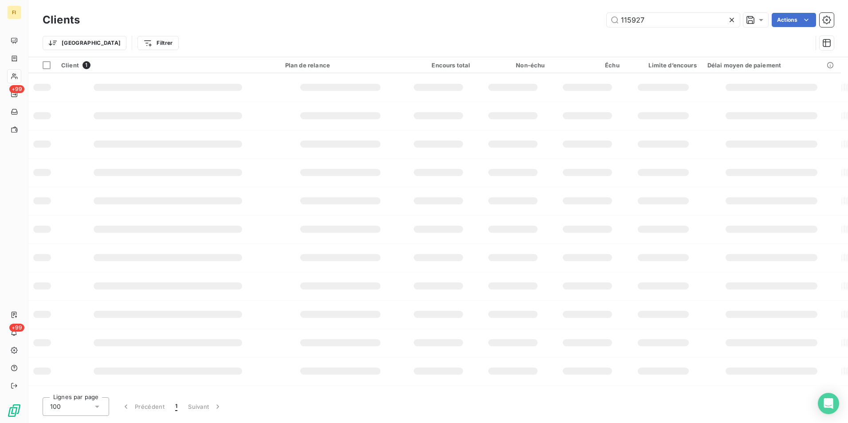
type input "115927"
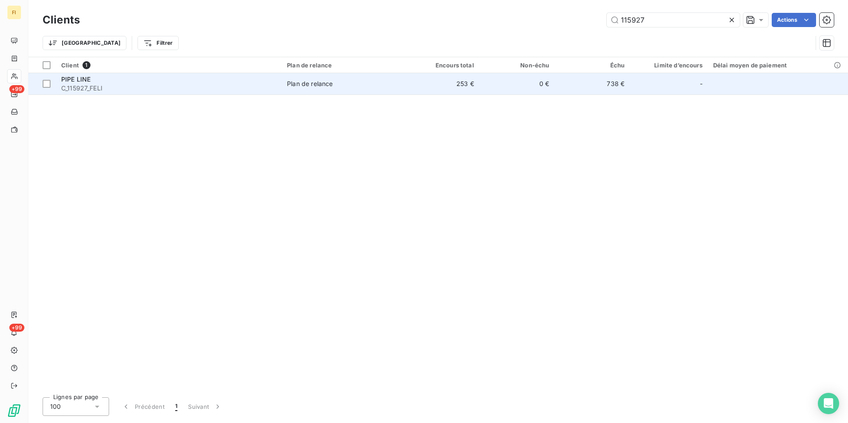
click at [486, 81] on td "0 €" at bounding box center [516, 83] width 75 height 21
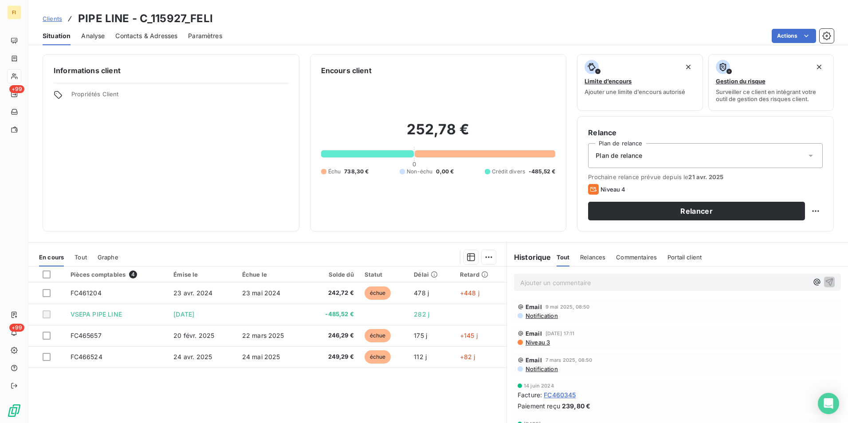
click at [59, 19] on span "Clients" at bounding box center [53, 18] width 20 height 7
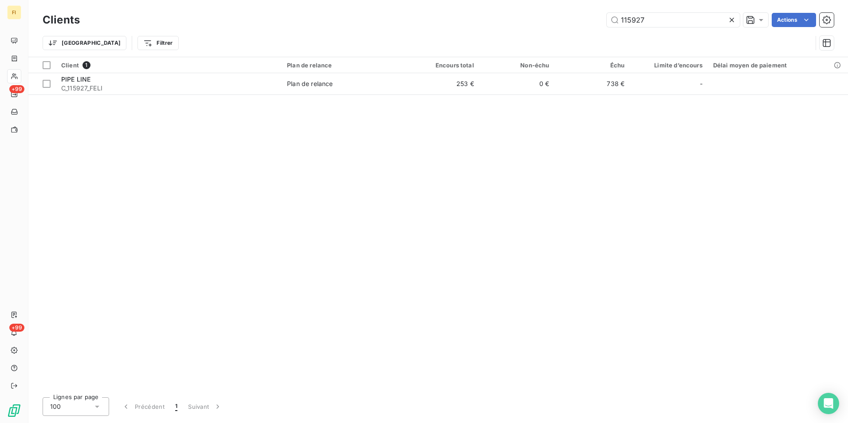
drag, startPoint x: 672, startPoint y: 20, endPoint x: 493, endPoint y: 31, distance: 179.0
click at [534, 22] on div "115927 Actions" at bounding box center [461, 20] width 743 height 14
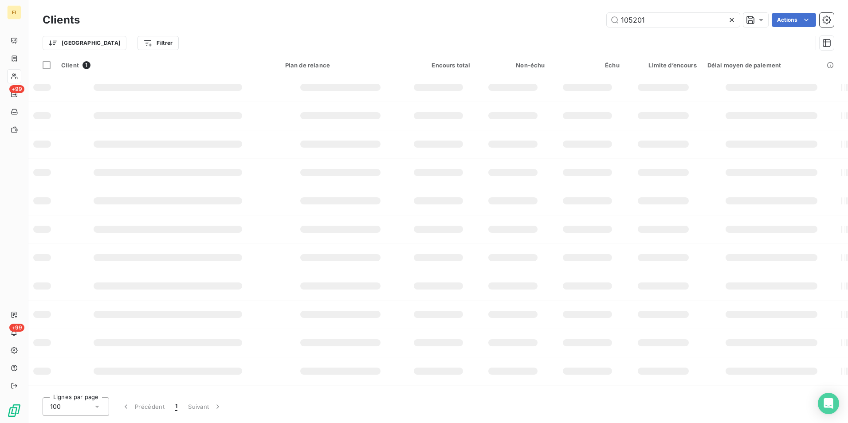
type input "105201"
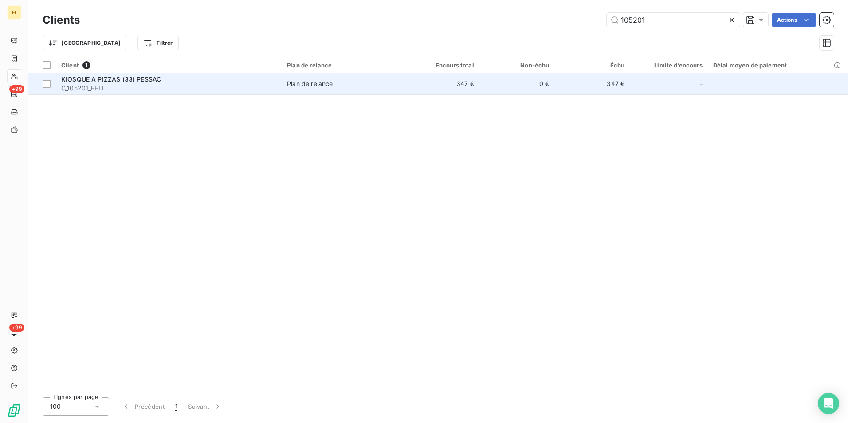
click at [465, 82] on td "347 €" at bounding box center [441, 83] width 75 height 21
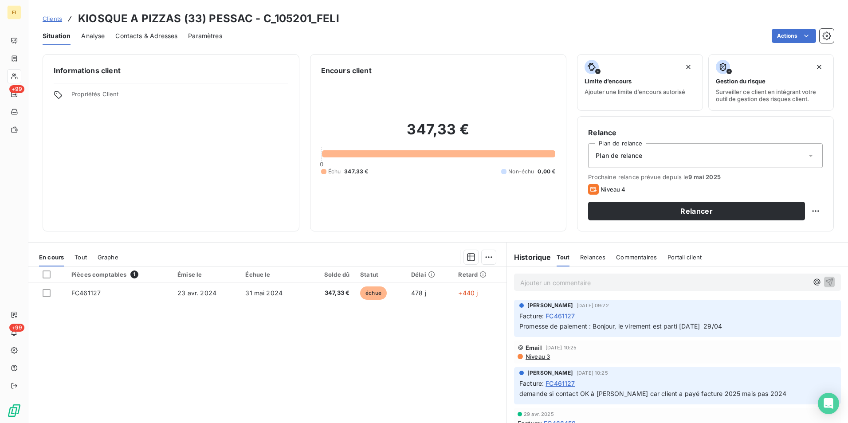
click at [169, 37] on span "Contacts & Adresses" at bounding box center [146, 35] width 62 height 9
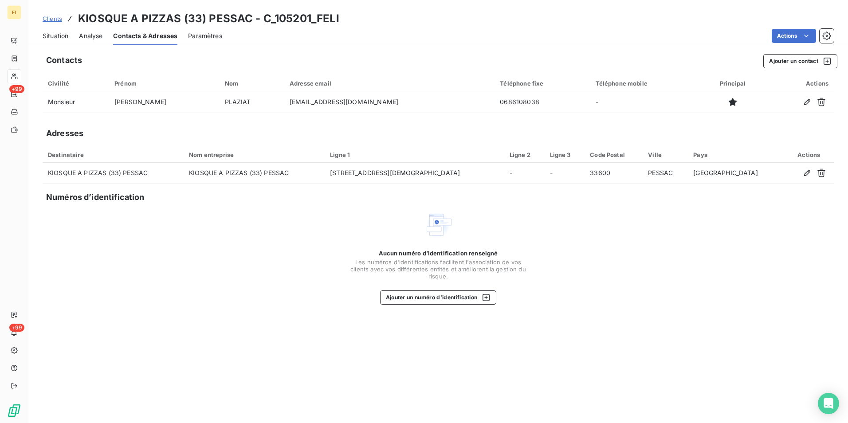
click at [66, 36] on span "Situation" at bounding box center [56, 35] width 26 height 9
